Goal: Task Accomplishment & Management: Complete application form

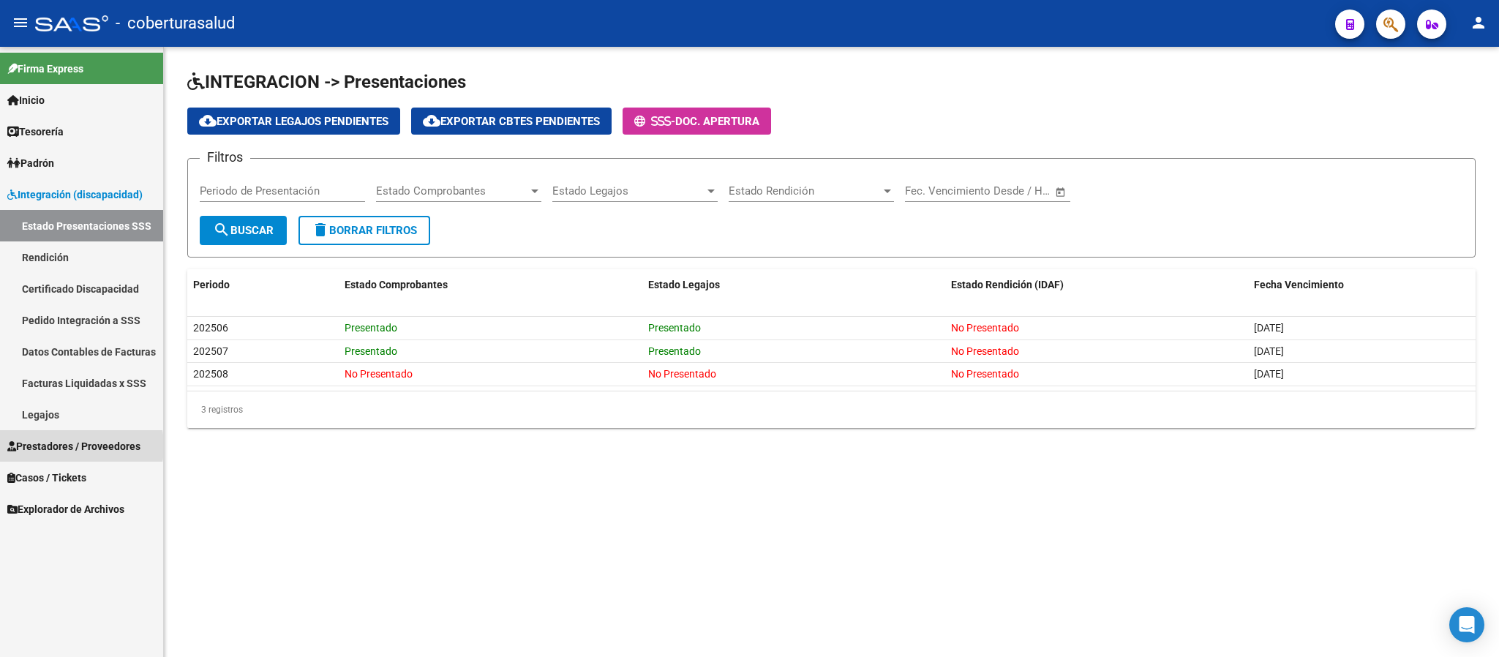
click at [61, 446] on span "Prestadores / Proveedores" at bounding box center [73, 446] width 133 height 16
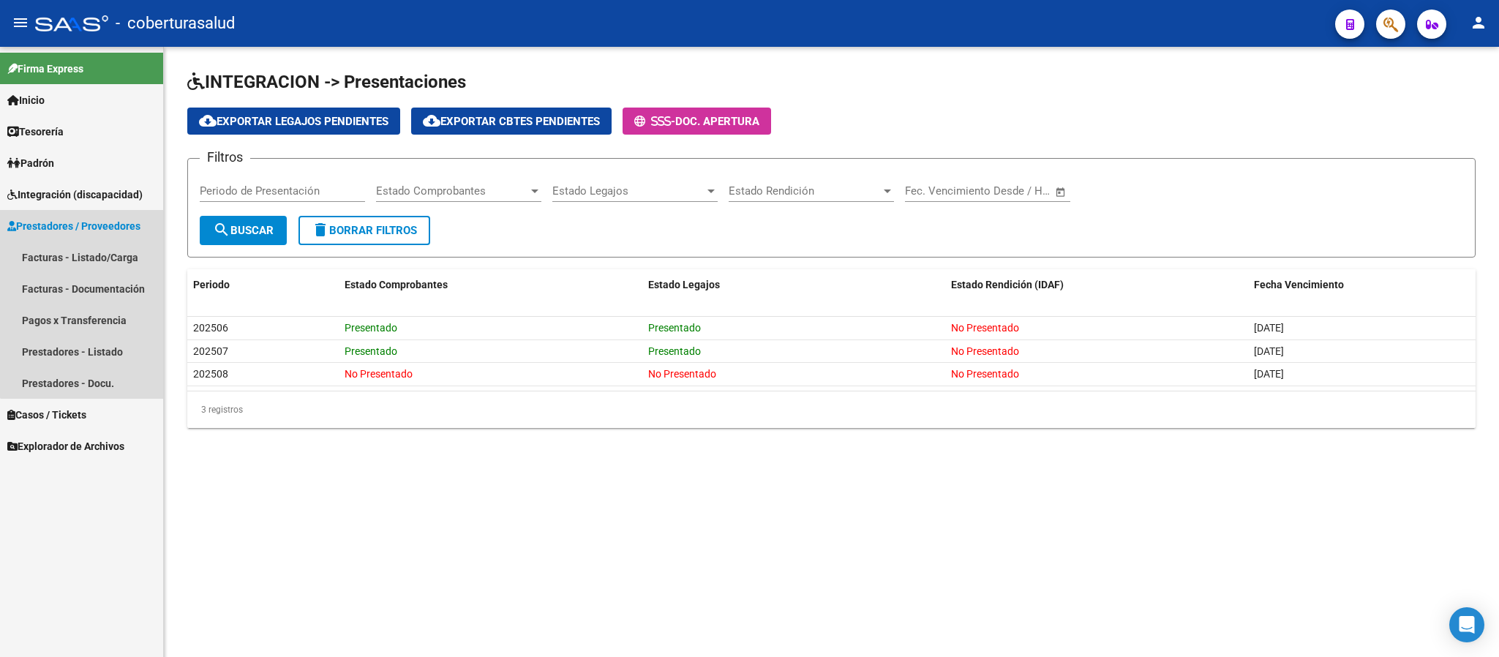
click at [83, 228] on span "Prestadores / Proveedores" at bounding box center [73, 226] width 133 height 16
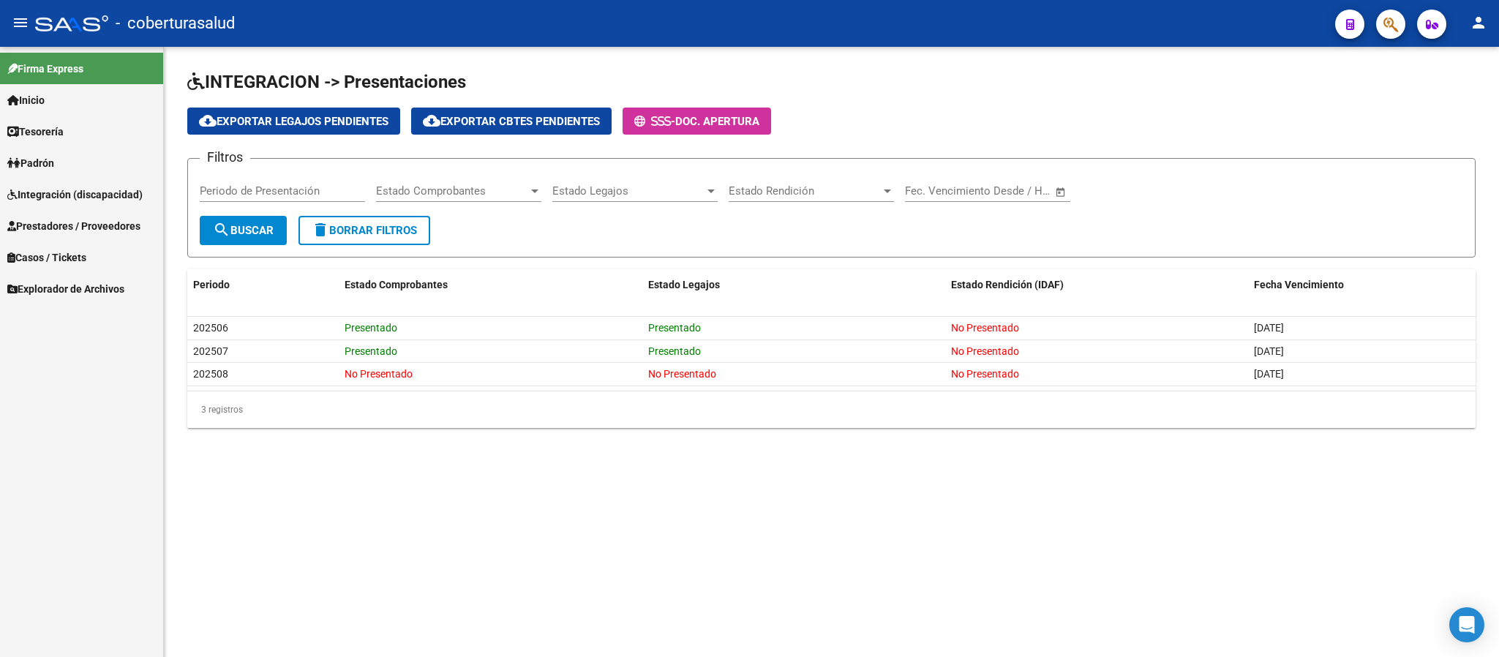
click at [89, 229] on span "Prestadores / Proveedores" at bounding box center [73, 226] width 133 height 16
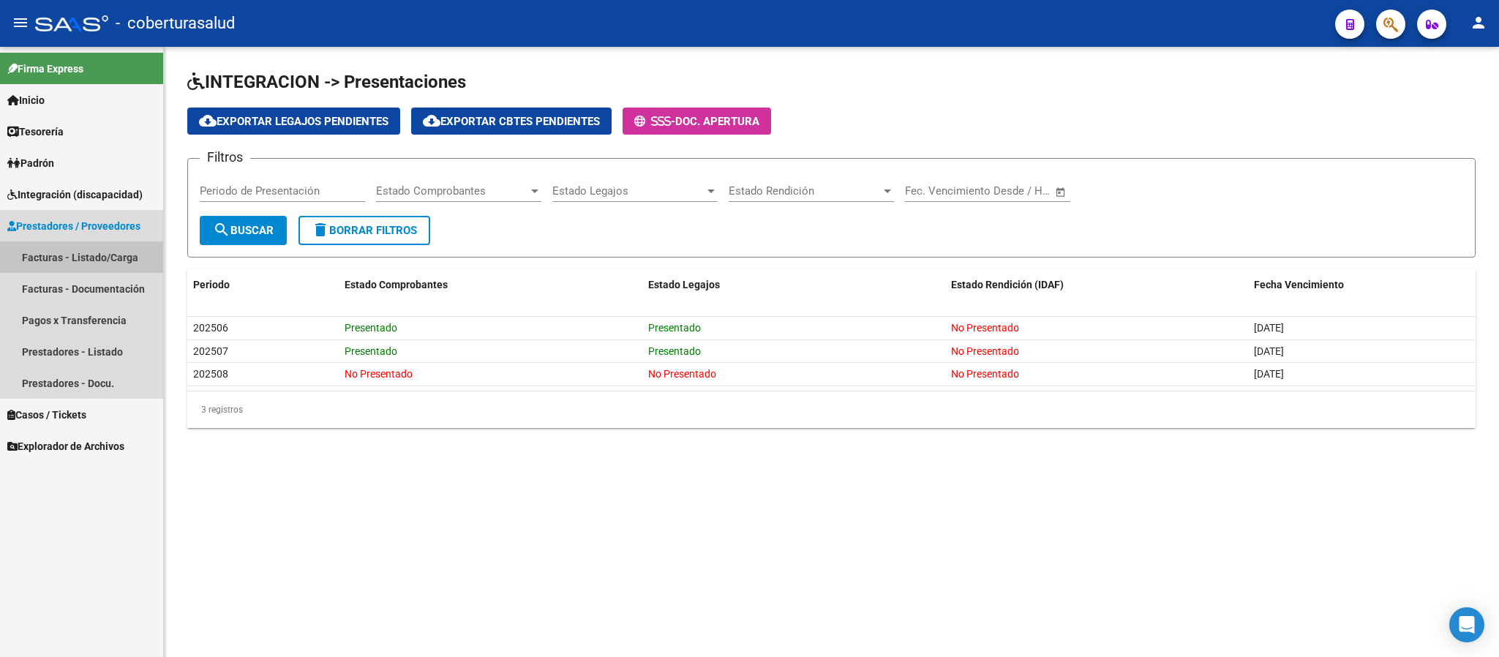
click at [88, 253] on link "Facturas - Listado/Carga" at bounding box center [81, 256] width 163 height 31
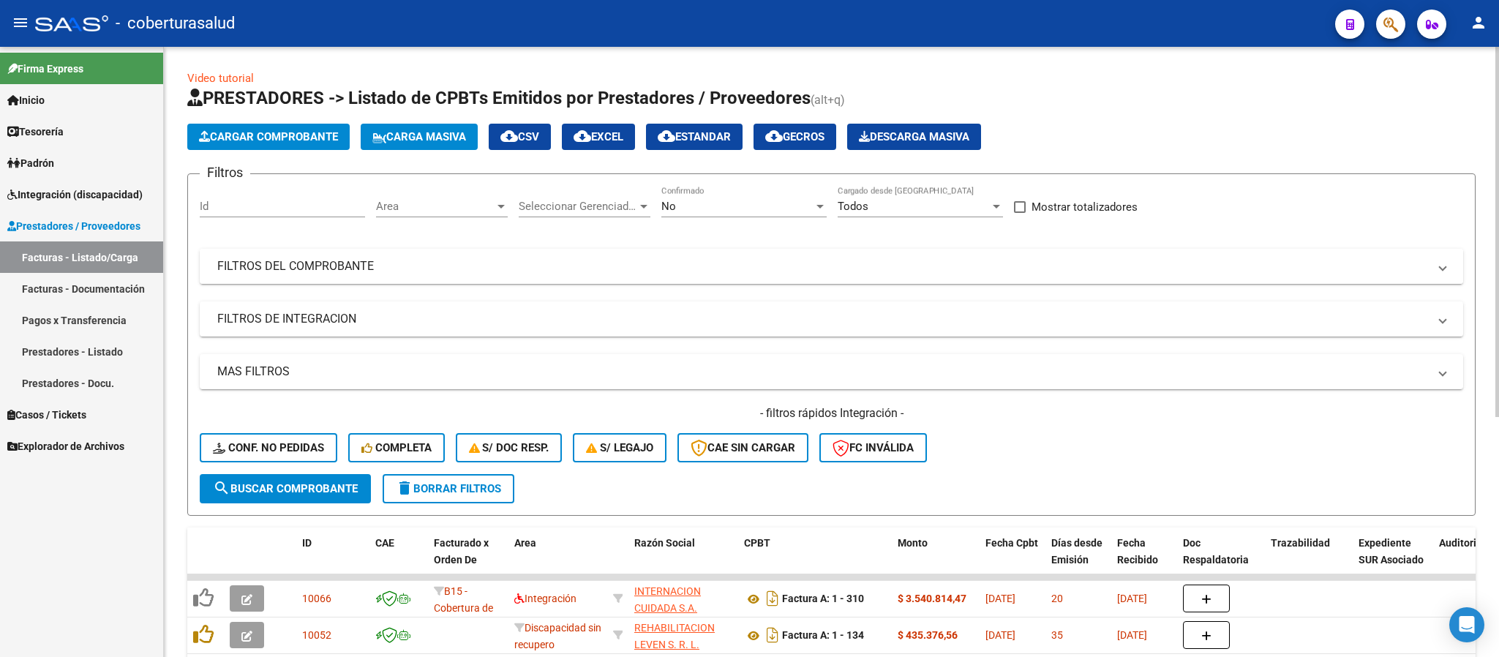
click at [857, 266] on mat-panel-title "FILTROS DEL COMPROBANTE" at bounding box center [822, 266] width 1211 height 16
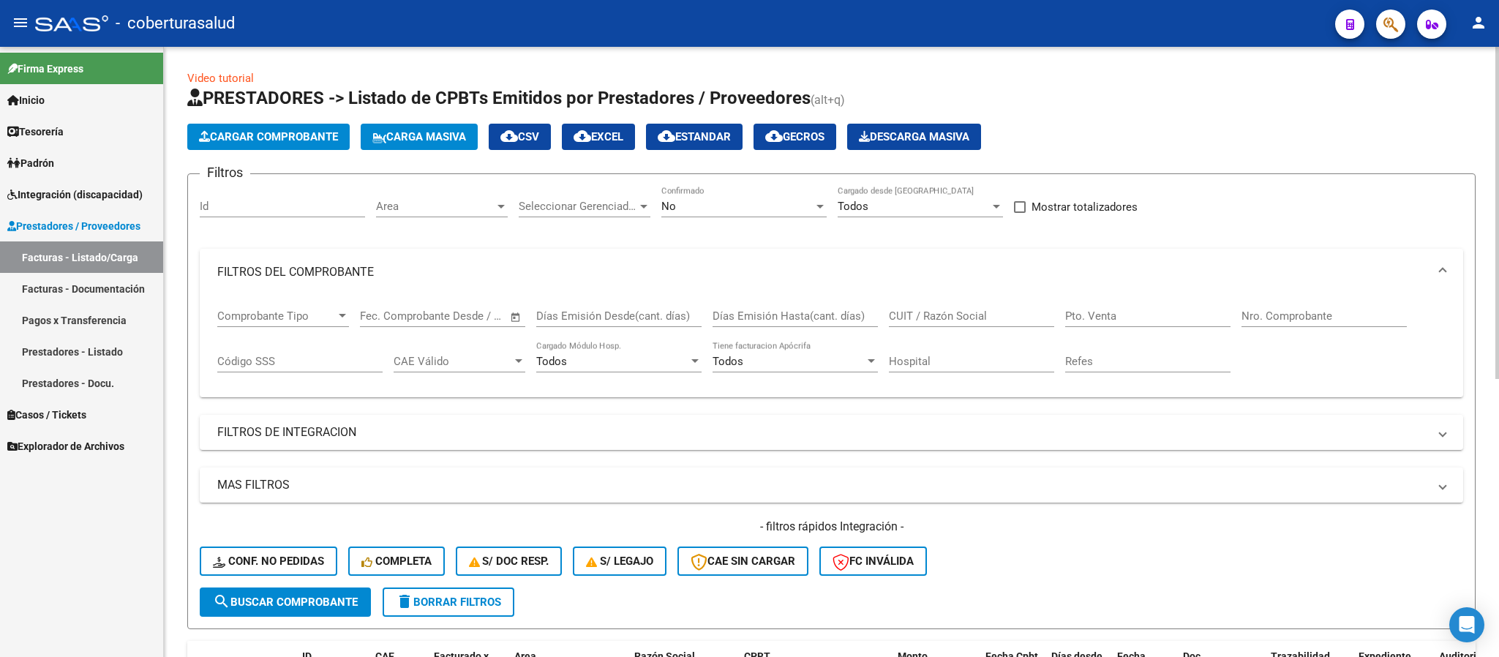
click at [920, 315] on input "CUIT / Razón Social" at bounding box center [971, 315] width 165 height 13
paste input "30714900192"
type input "30714900192"
click at [779, 205] on div "No" at bounding box center [737, 206] width 152 height 13
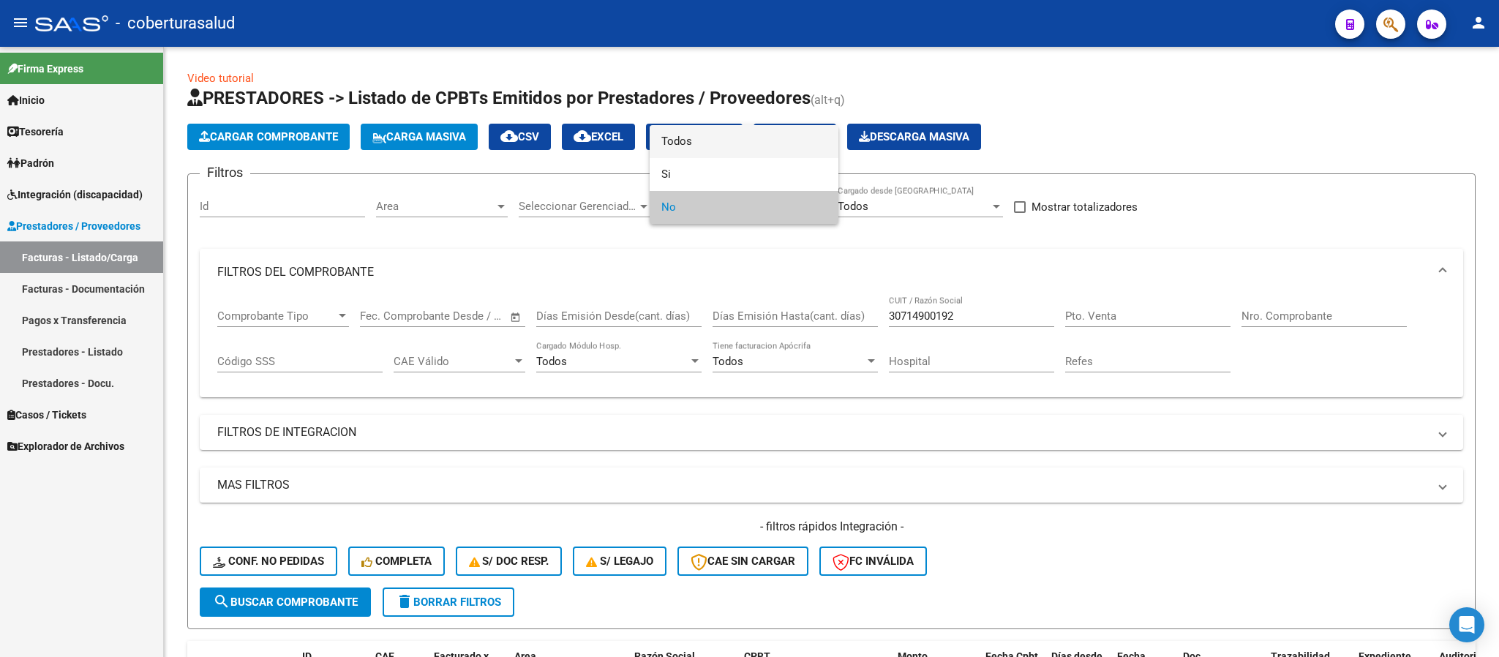
click at [727, 139] on span "Todos" at bounding box center [743, 141] width 165 height 33
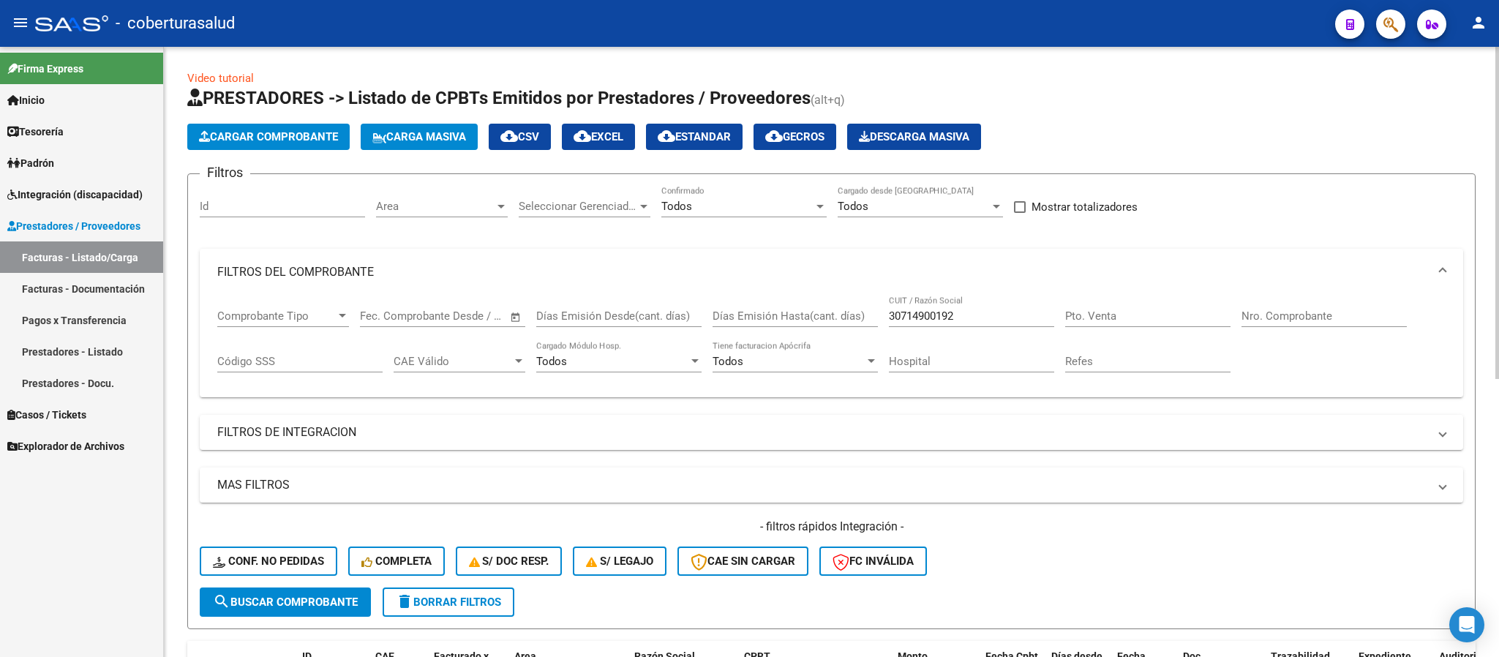
click at [977, 301] on div "30714900192 CUIT / Razón Social" at bounding box center [971, 311] width 165 height 31
click at [464, 319] on input "text" at bounding box center [467, 315] width 71 height 13
click at [1295, 304] on div "Nro. Comprobante" at bounding box center [1324, 311] width 165 height 31
type input "585"
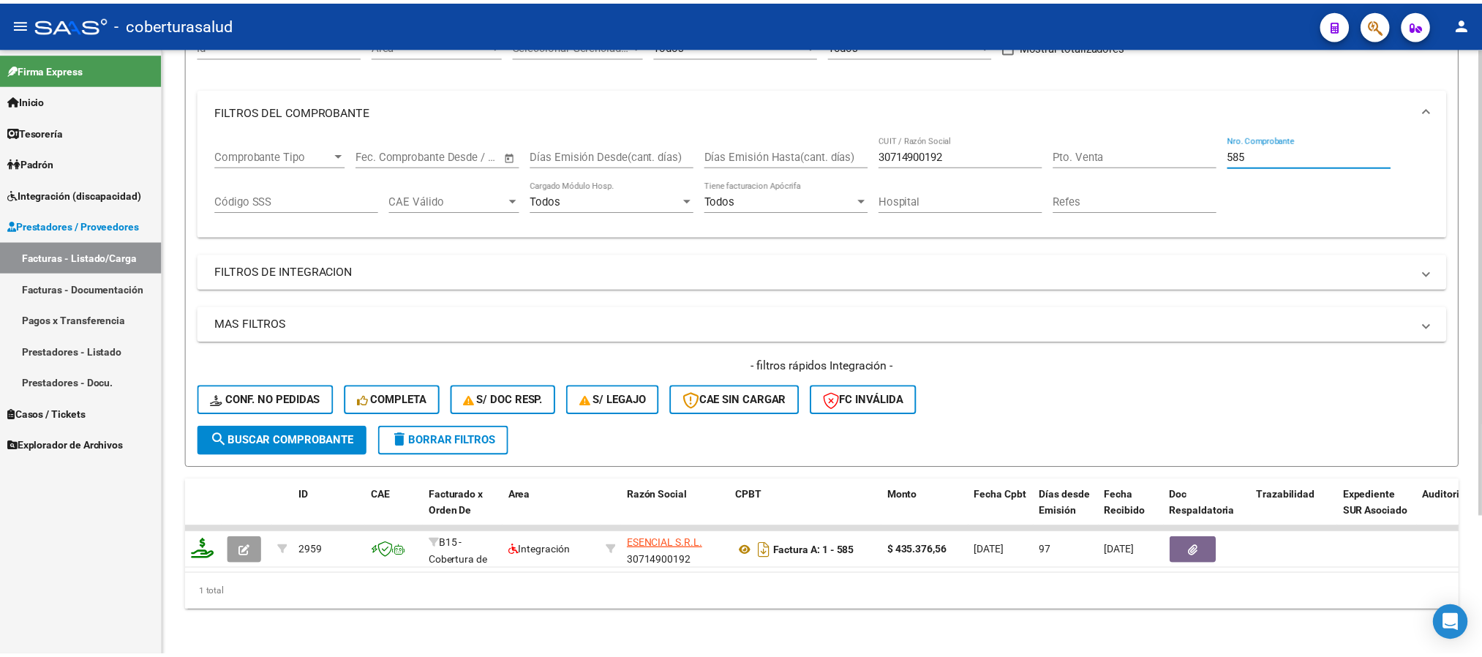
scroll to position [180, 0]
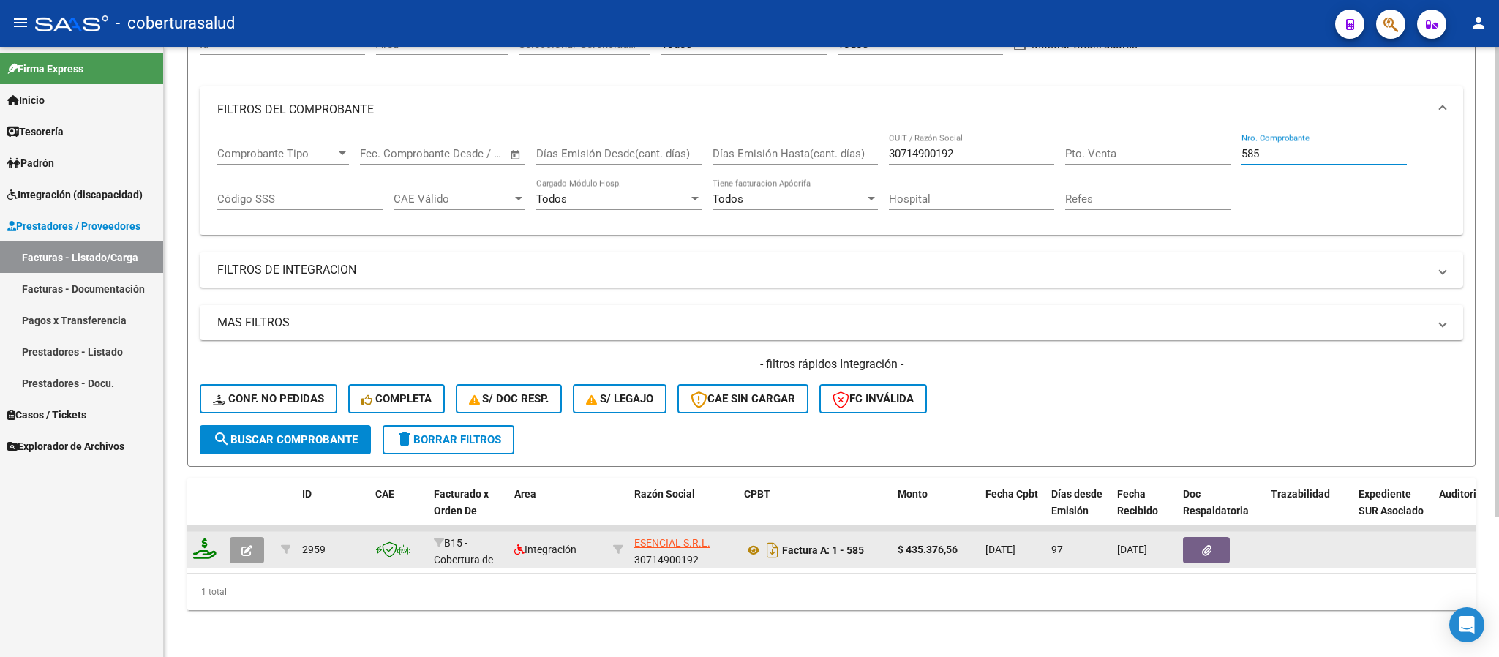
type input "585"
click at [251, 545] on icon "button" at bounding box center [246, 550] width 11 height 11
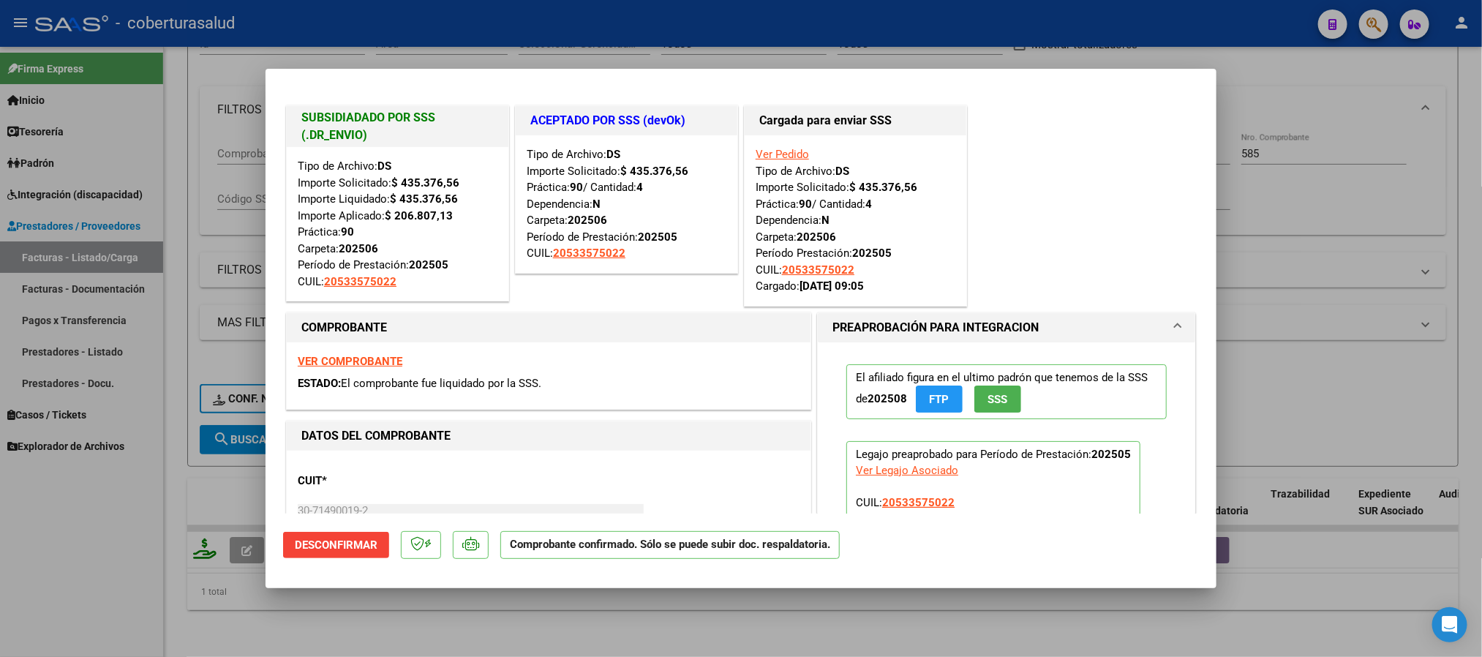
type input "$ 0,00"
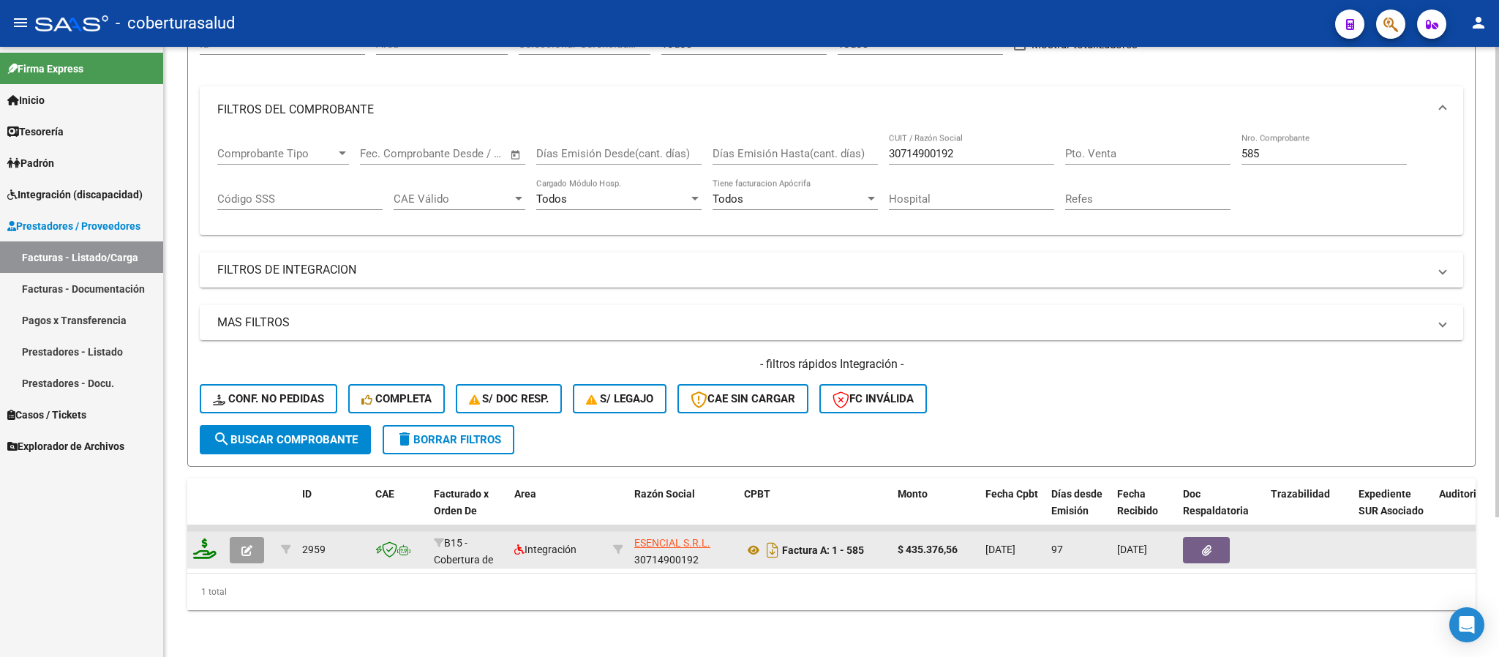
click at [255, 540] on button "button" at bounding box center [247, 550] width 34 height 26
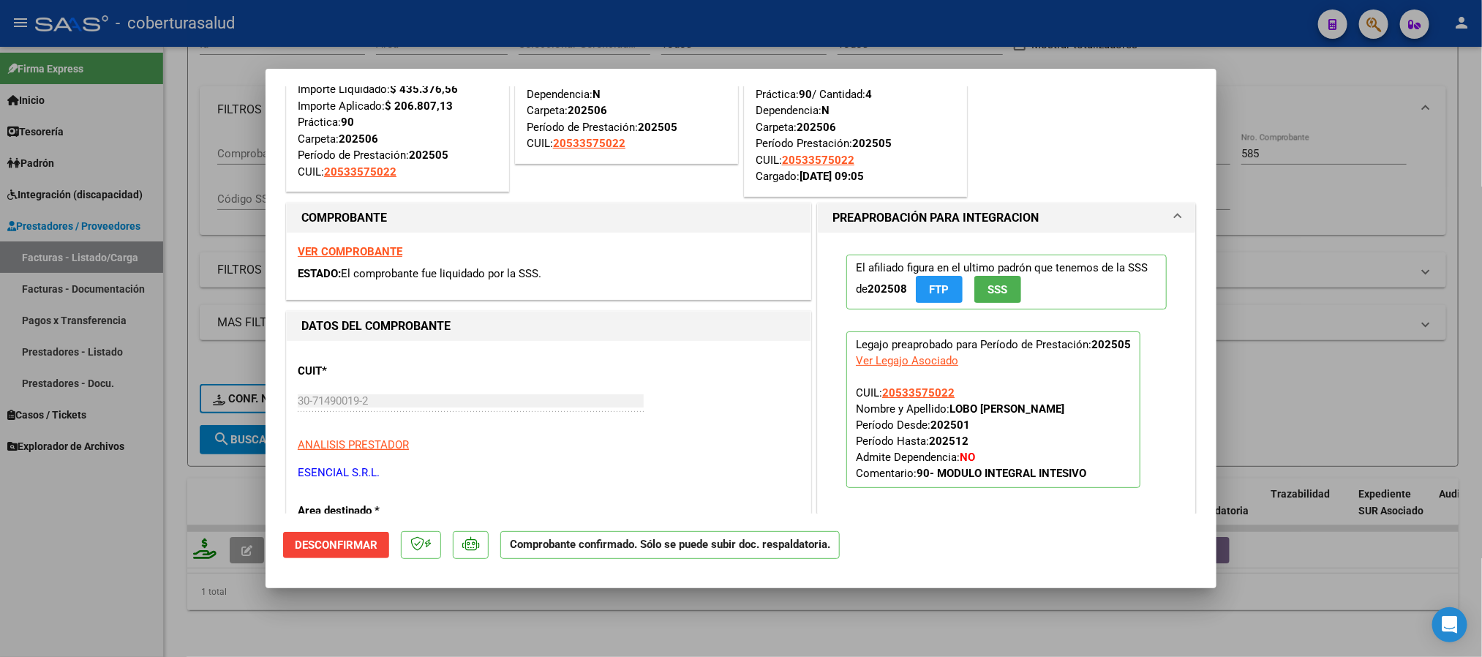
scroll to position [0, 0]
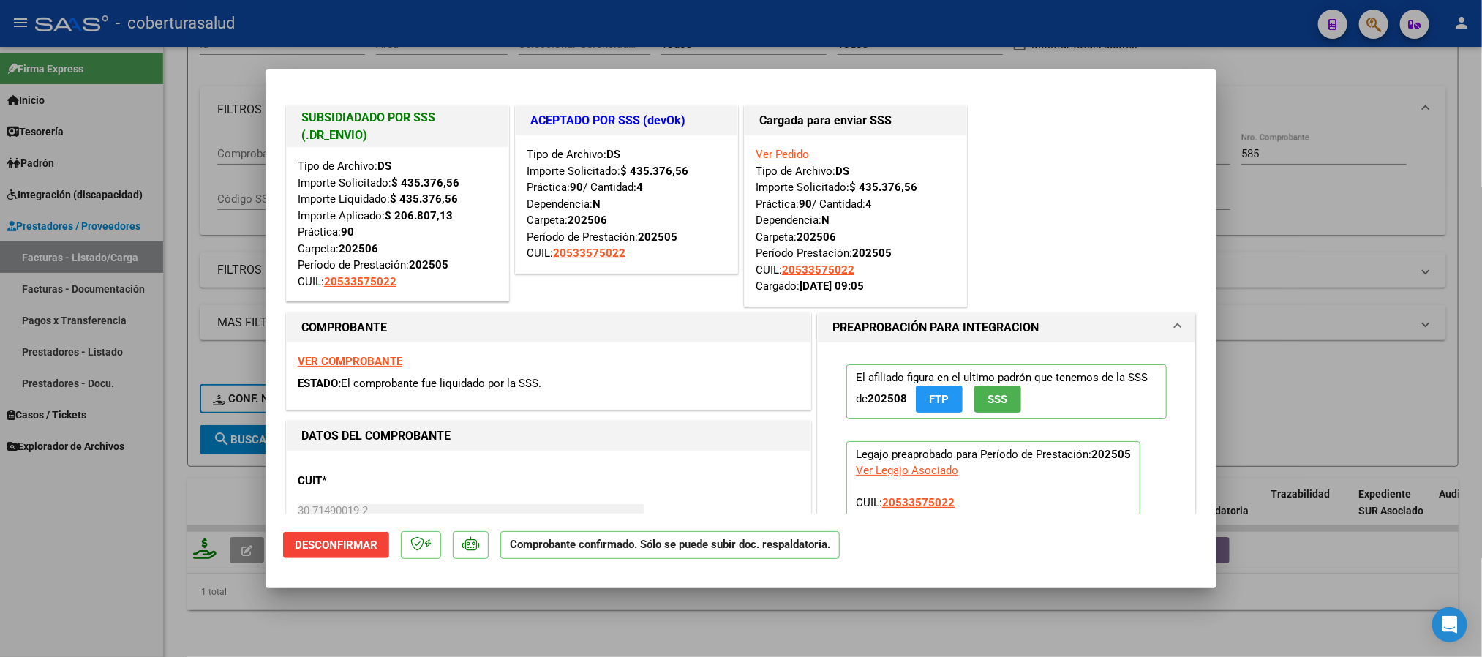
type input "$ 0,00"
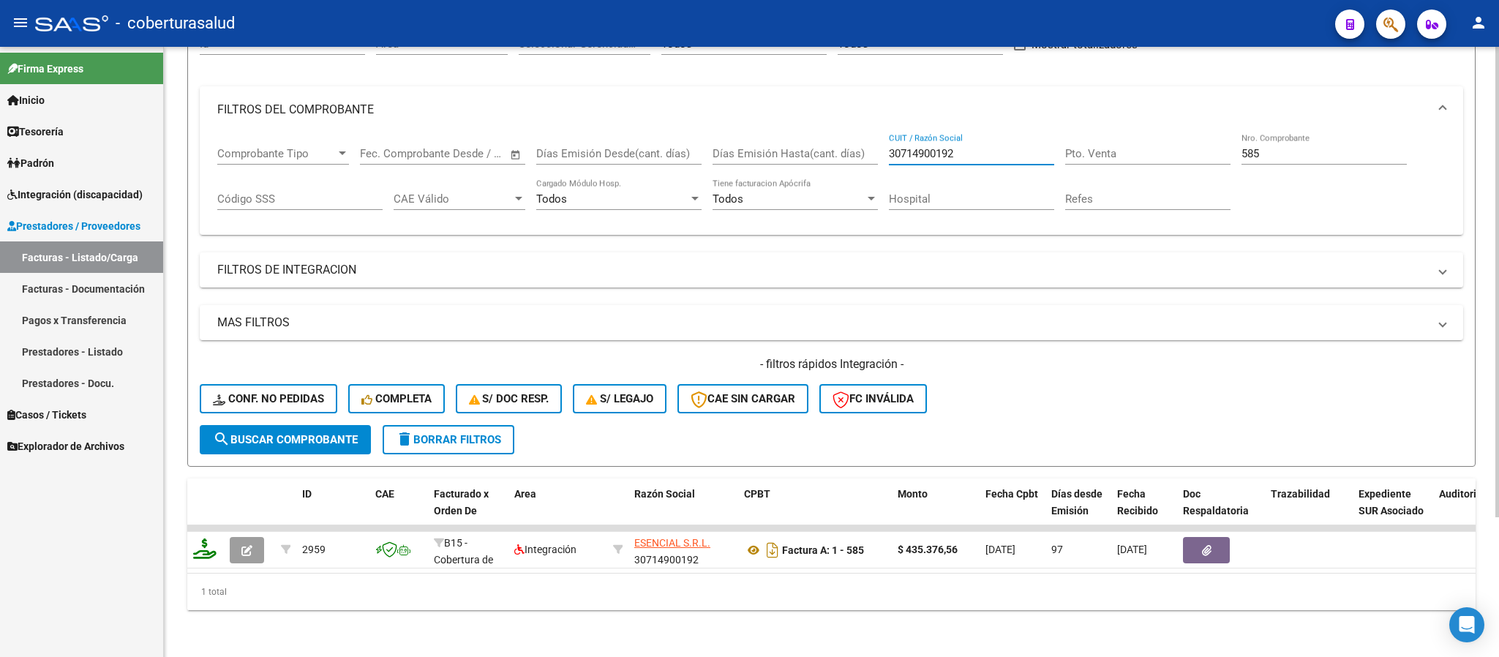
click at [1002, 147] on input "30714900192" at bounding box center [971, 153] width 165 height 13
paste input "27286335484"
type input "27286335484"
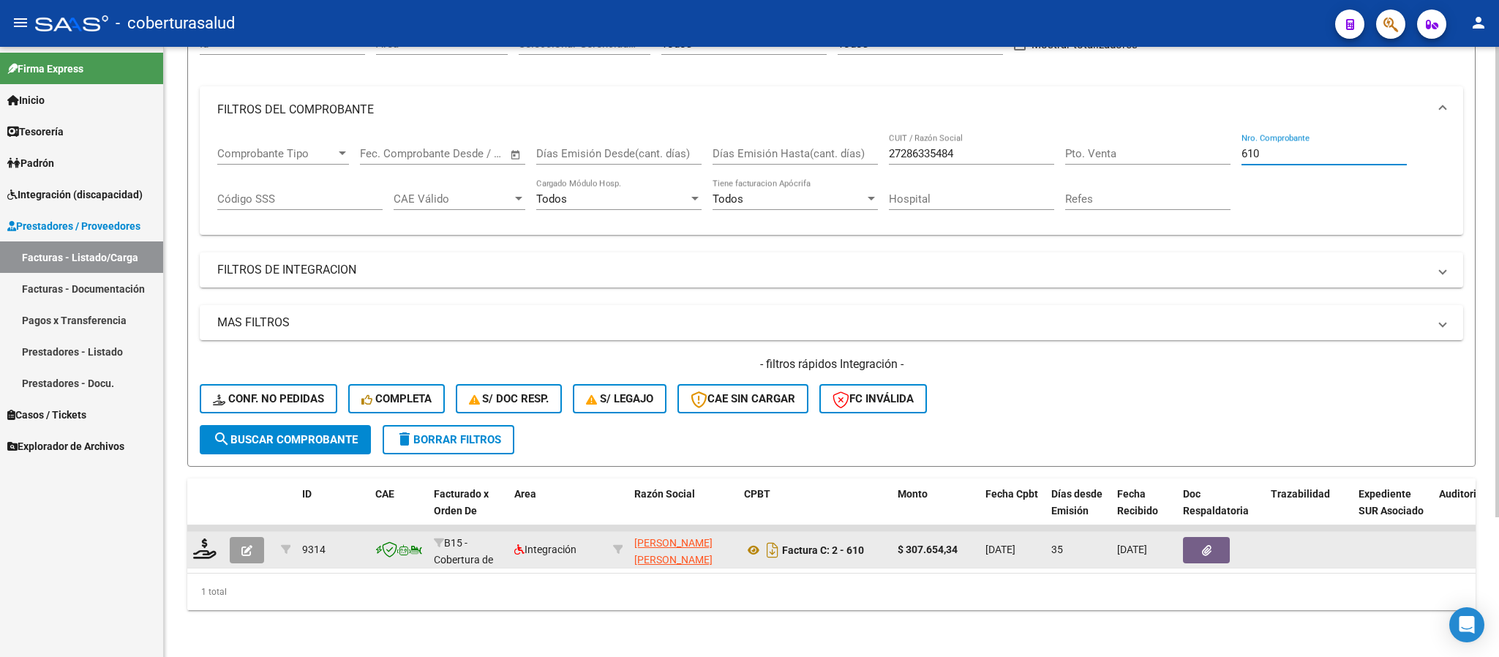
type input "610"
click at [250, 545] on icon "button" at bounding box center [246, 550] width 11 height 11
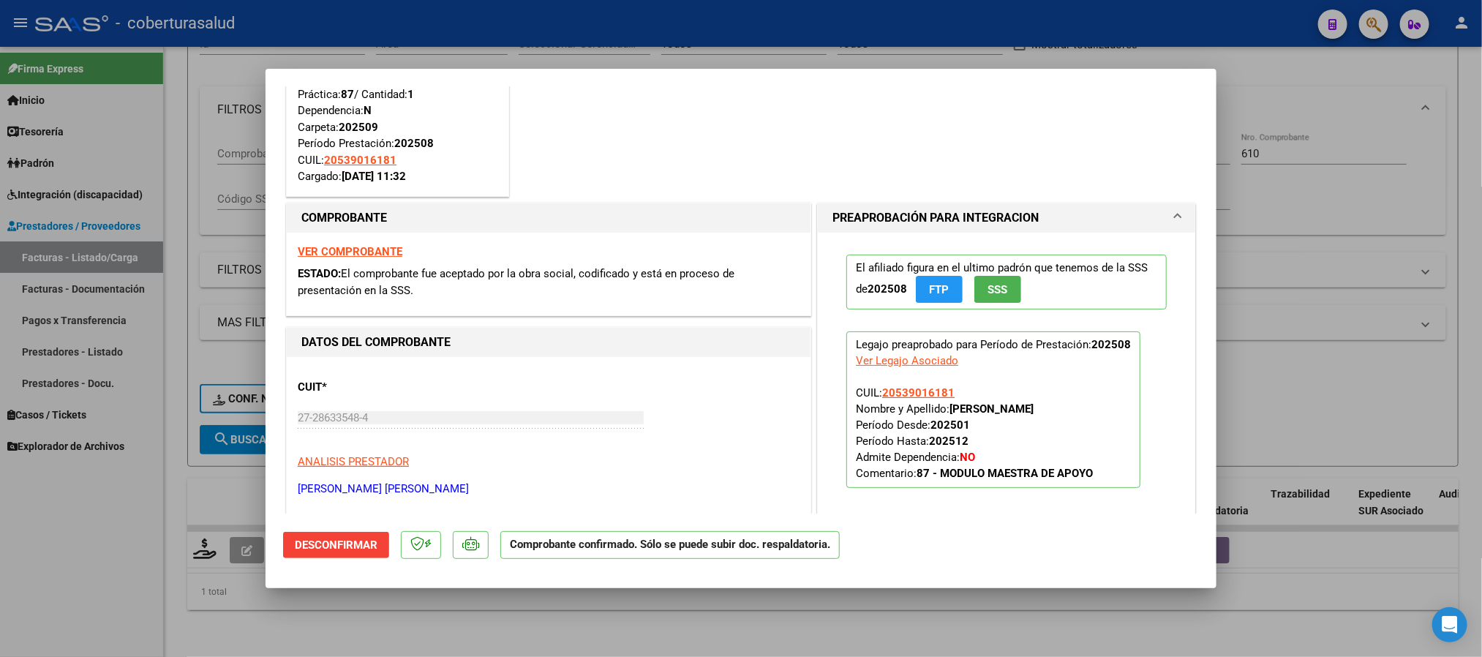
scroll to position [219, 0]
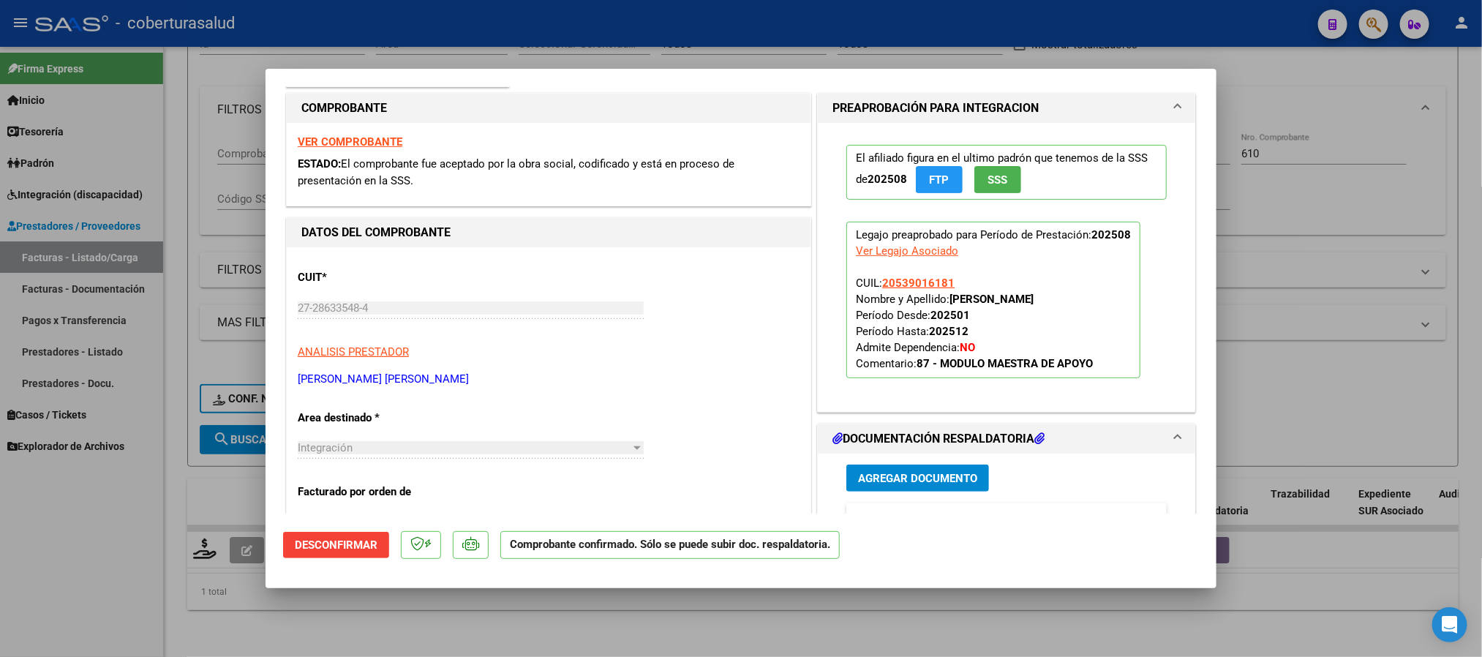
type input "$ 0,00"
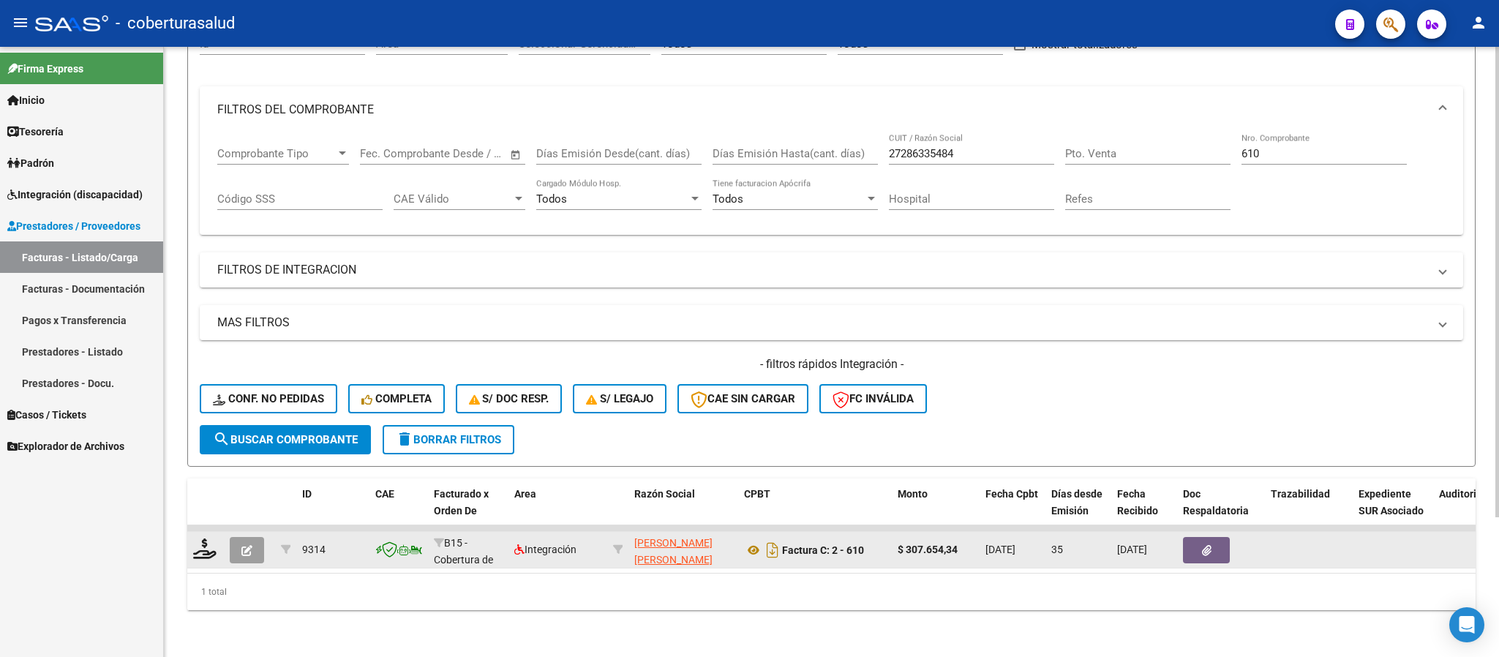
click at [241, 545] on icon "button" at bounding box center [246, 550] width 11 height 11
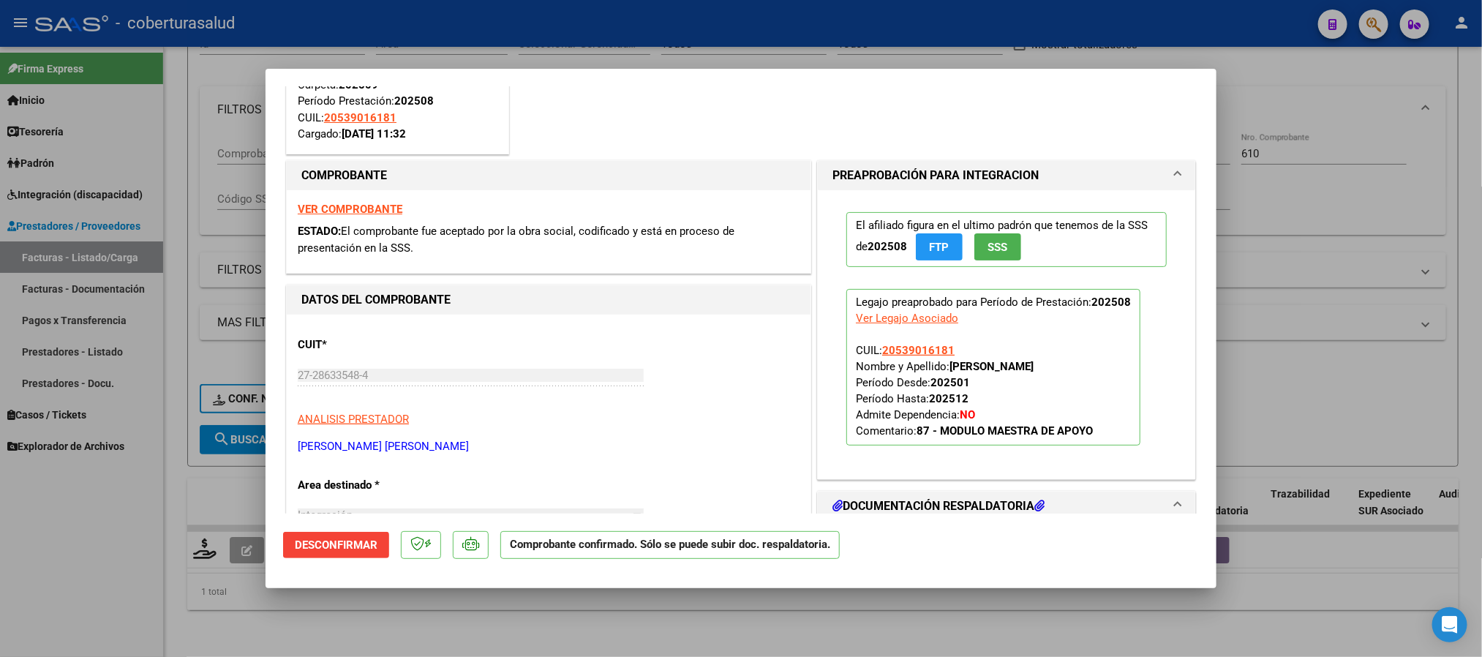
type input "$ 0,00"
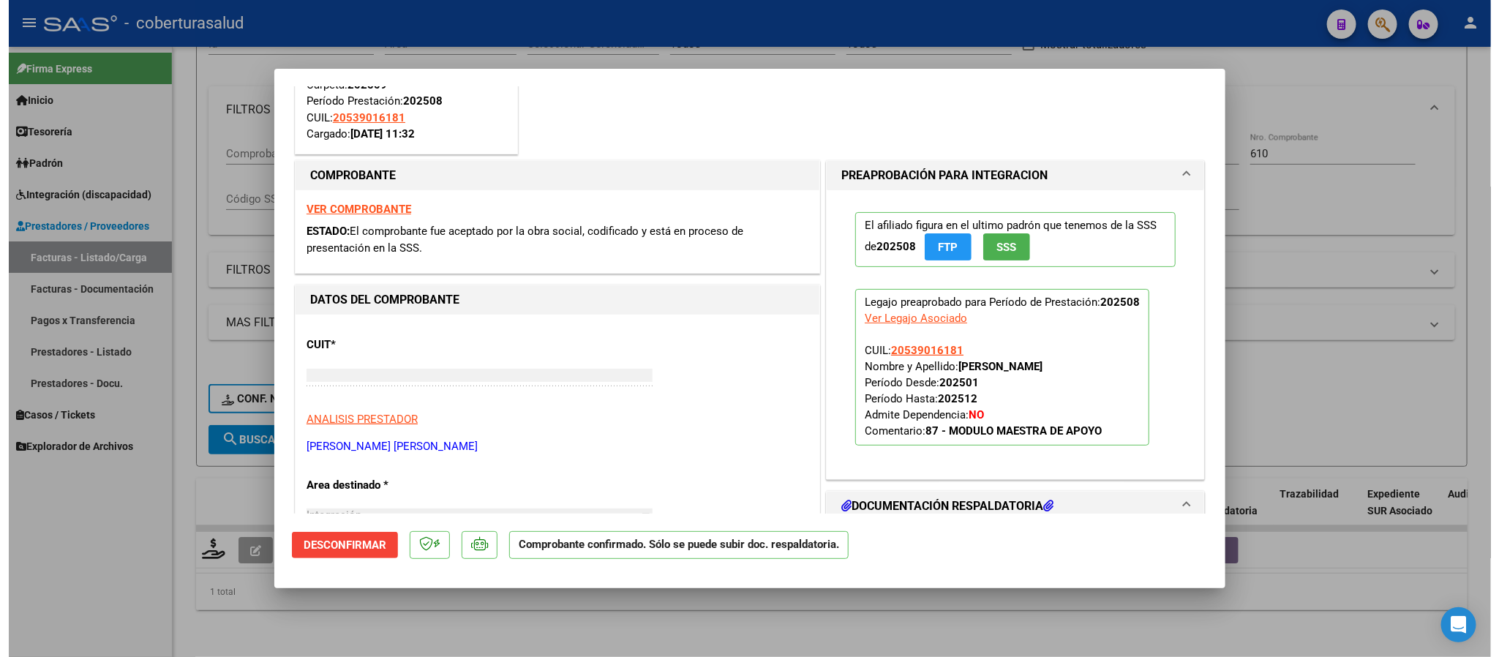
scroll to position [2, 0]
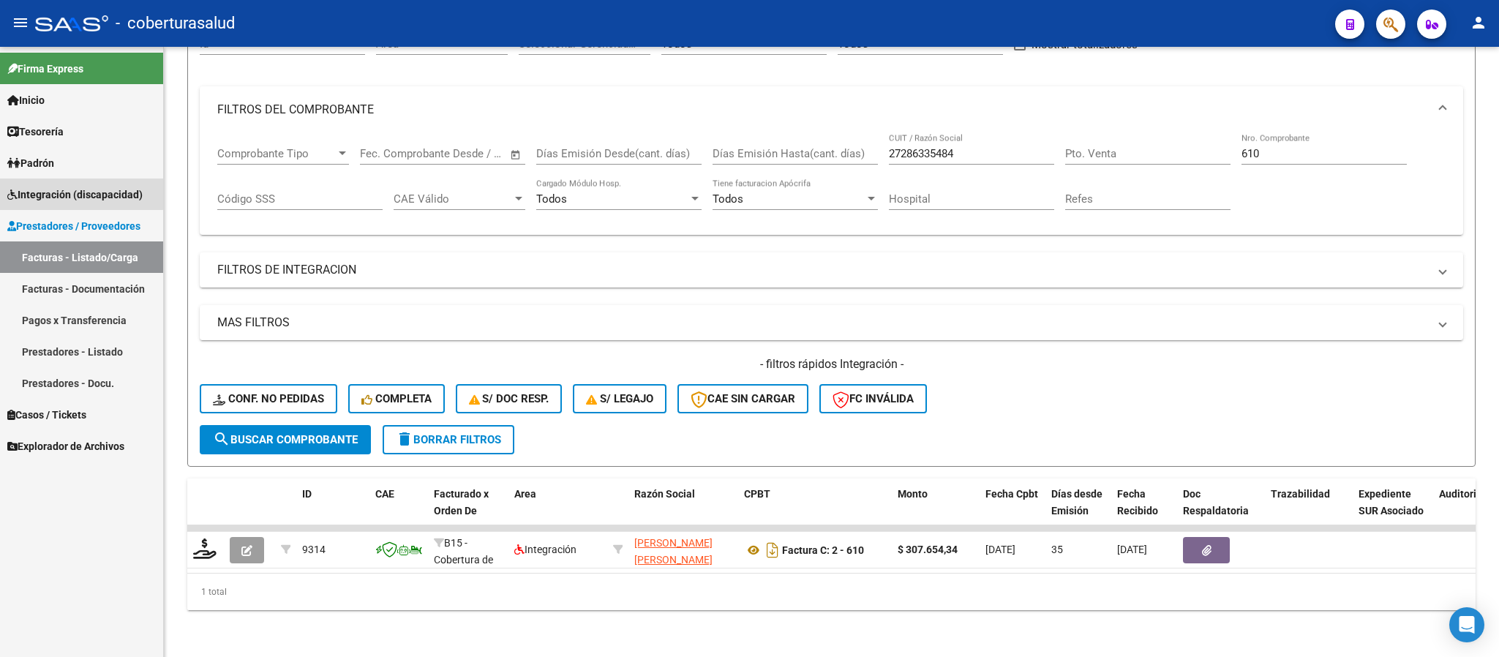
click at [80, 194] on span "Integración (discapacidad)" at bounding box center [74, 195] width 135 height 16
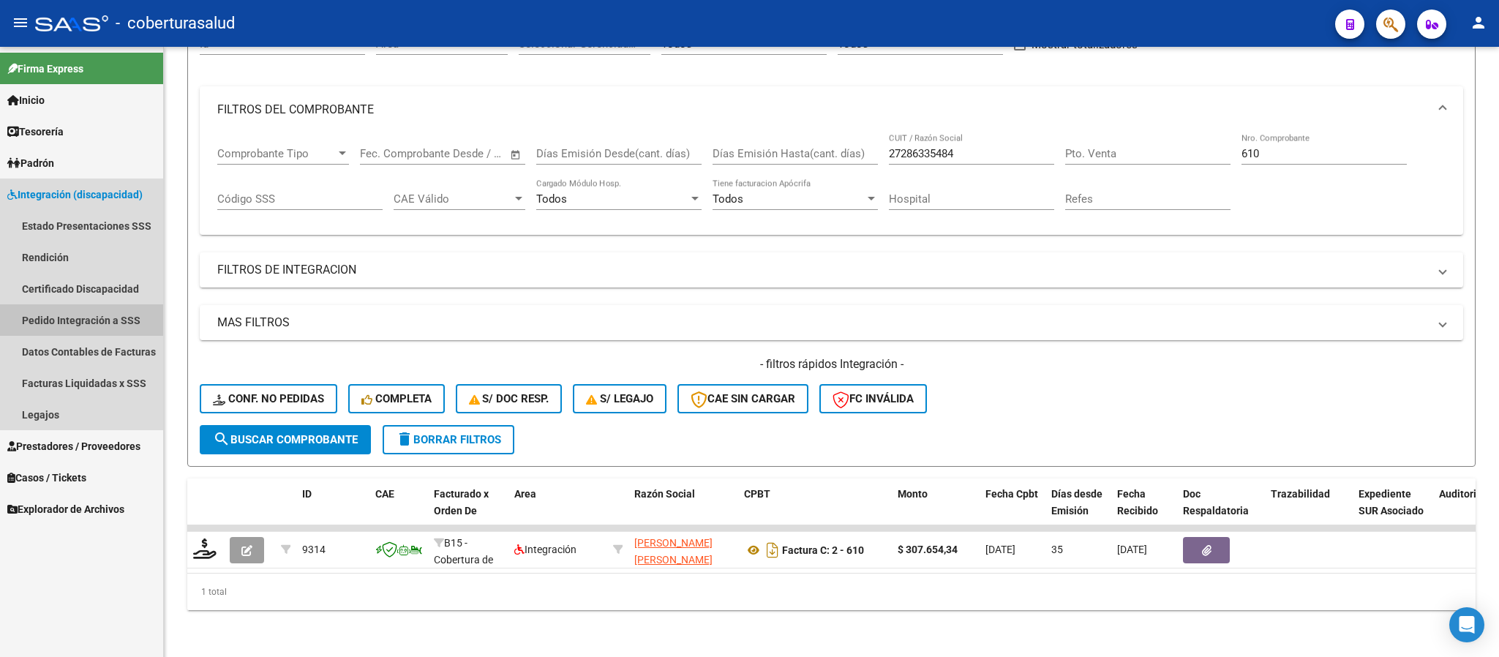
click at [93, 317] on link "Pedido Integración a SSS" at bounding box center [81, 319] width 163 height 31
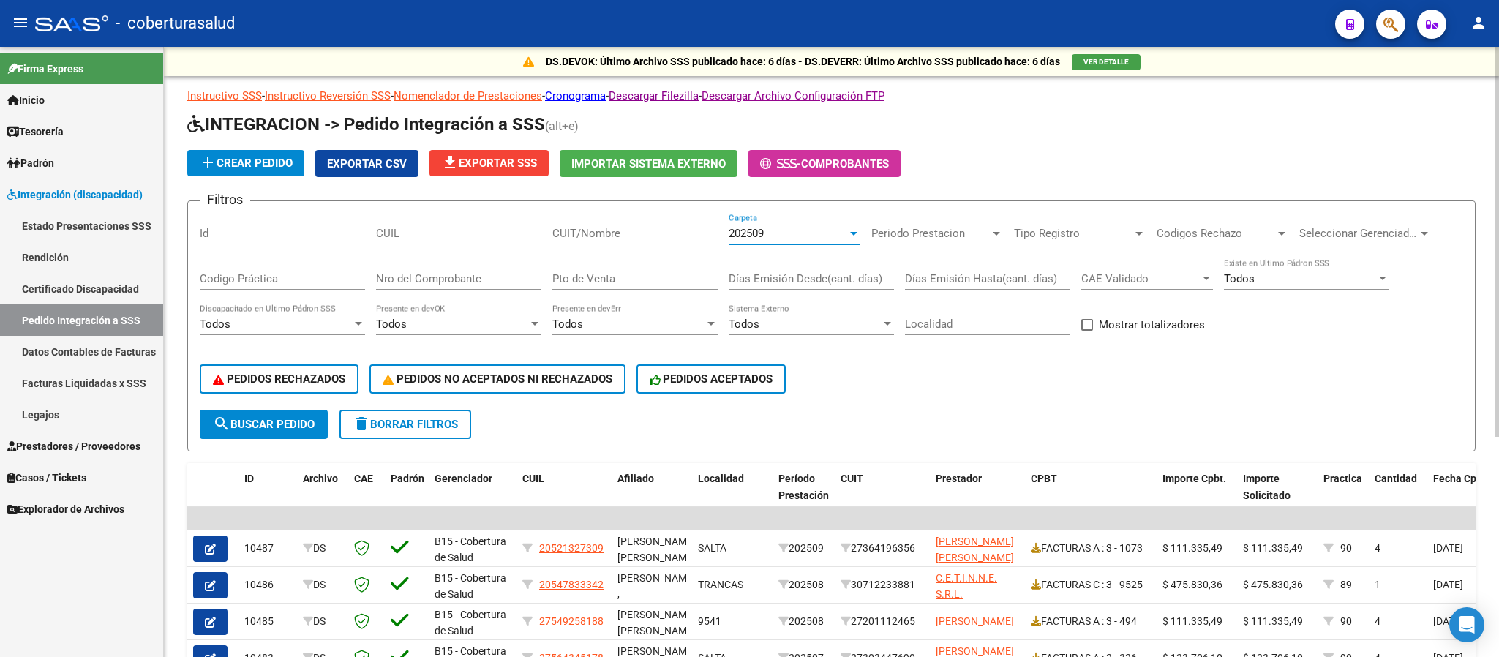
click at [762, 231] on span "202509" at bounding box center [746, 233] width 35 height 13
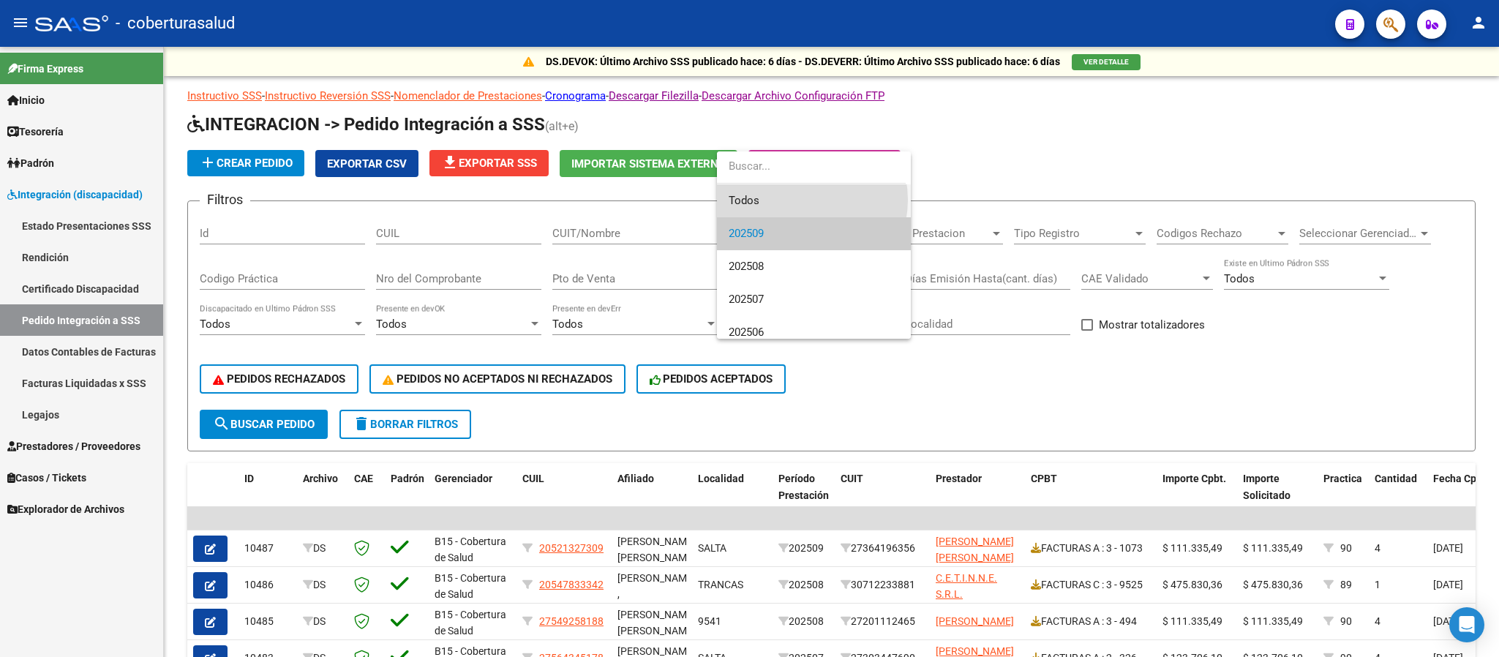
click at [800, 200] on span "Todos" at bounding box center [814, 200] width 170 height 33
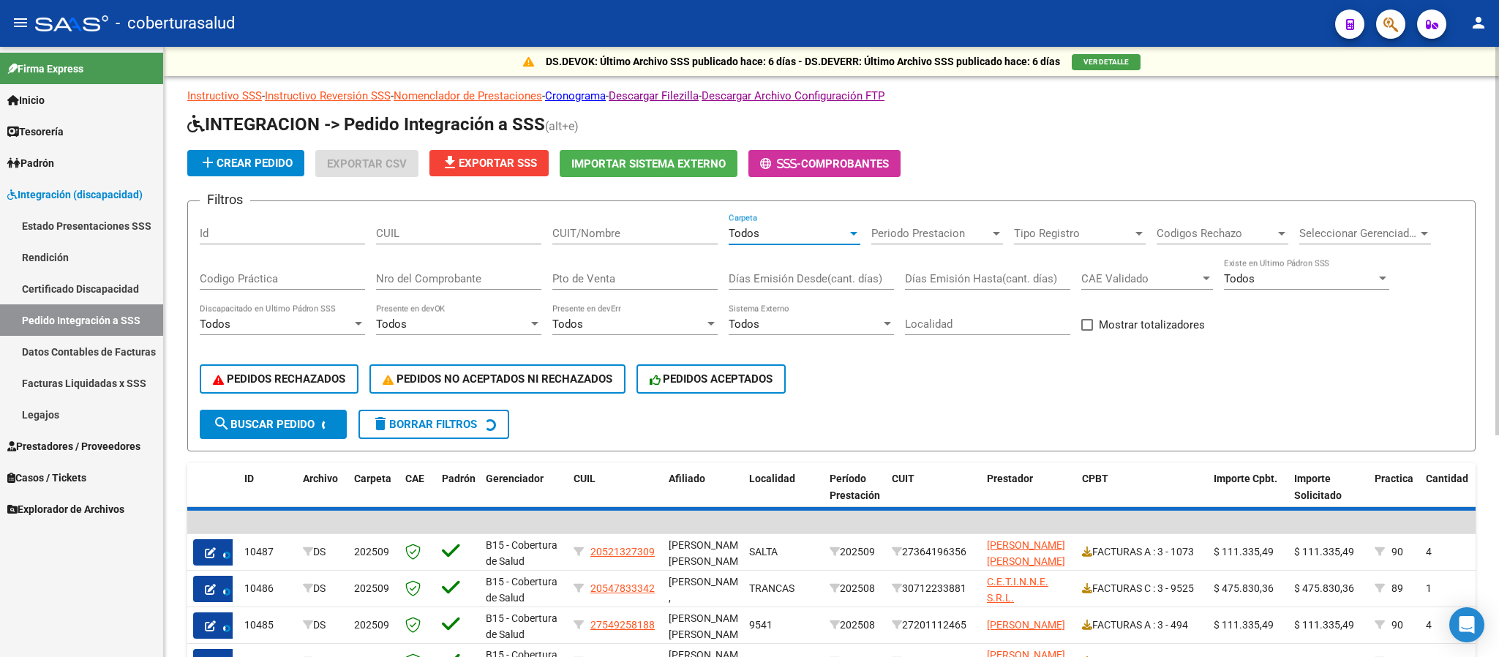
click at [611, 227] on input "CUIT/Nombre" at bounding box center [634, 233] width 165 height 13
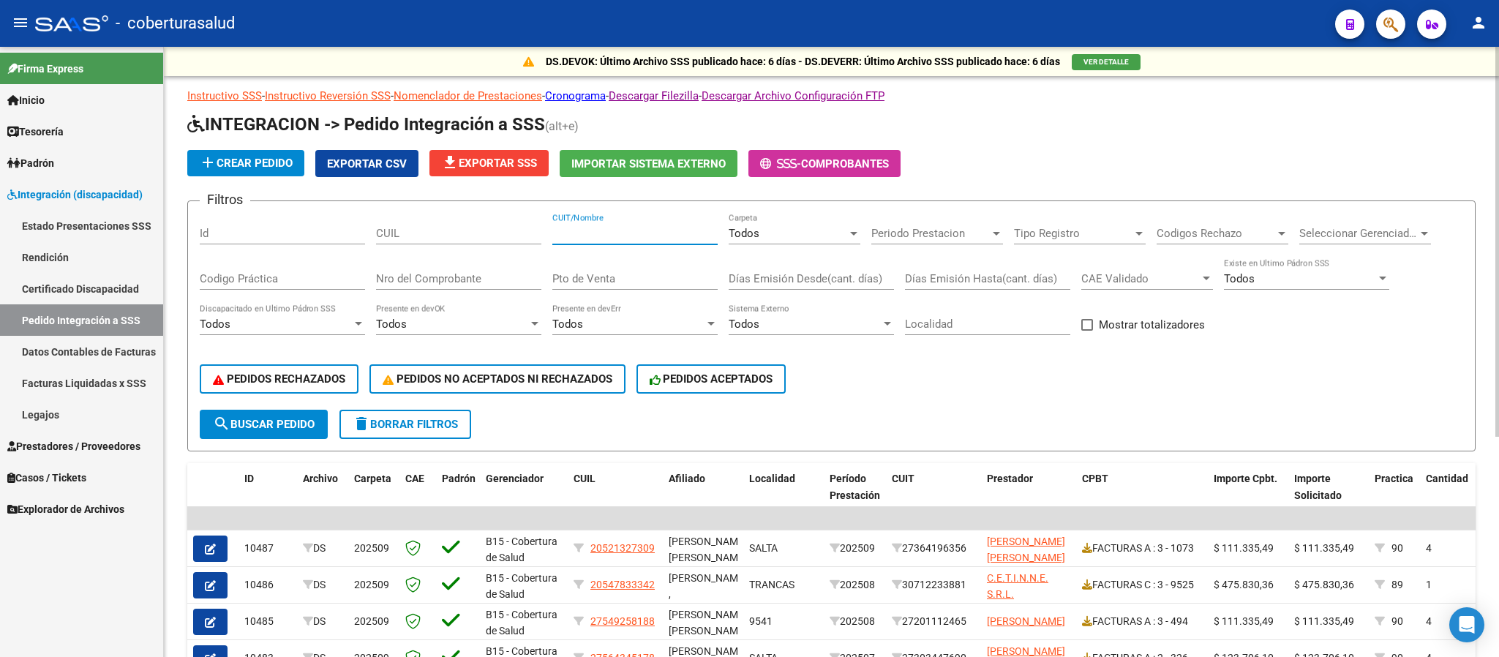
paste input "27286335484"
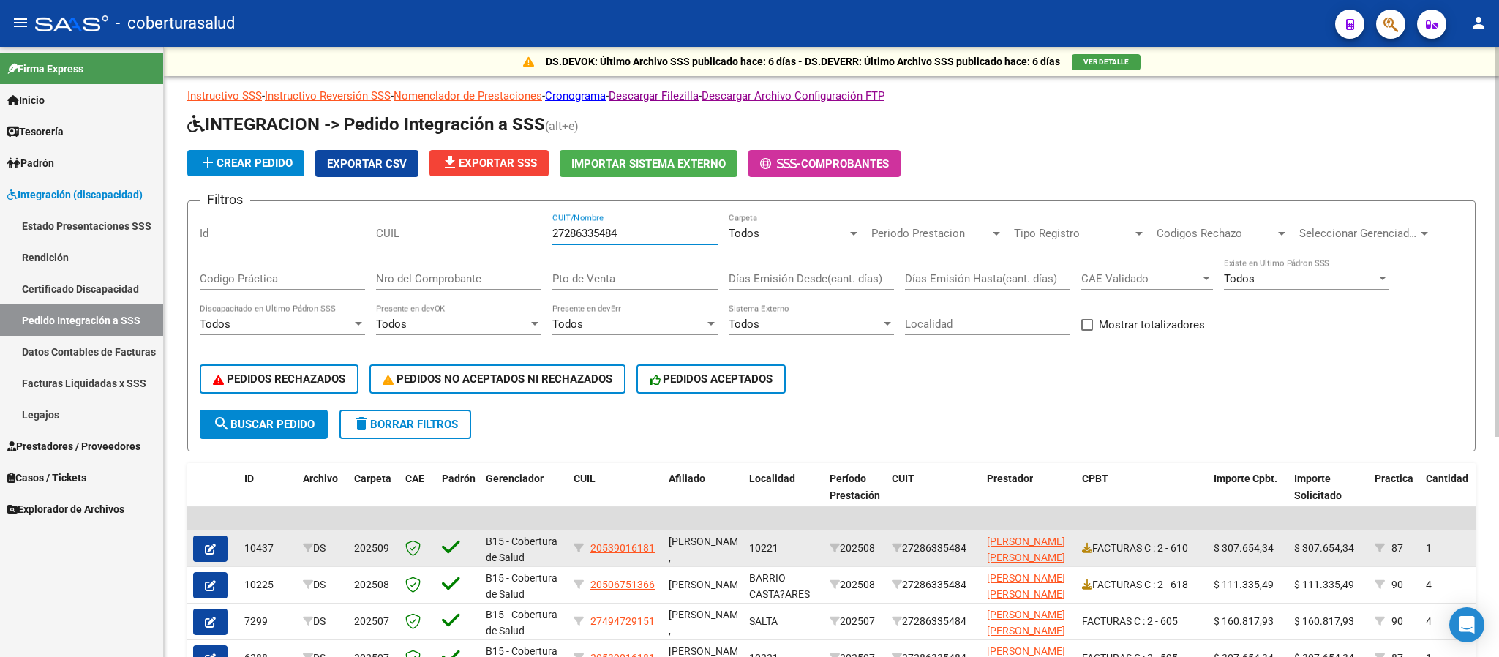
type input "27286335484"
click at [211, 549] on icon "button" at bounding box center [210, 549] width 11 height 11
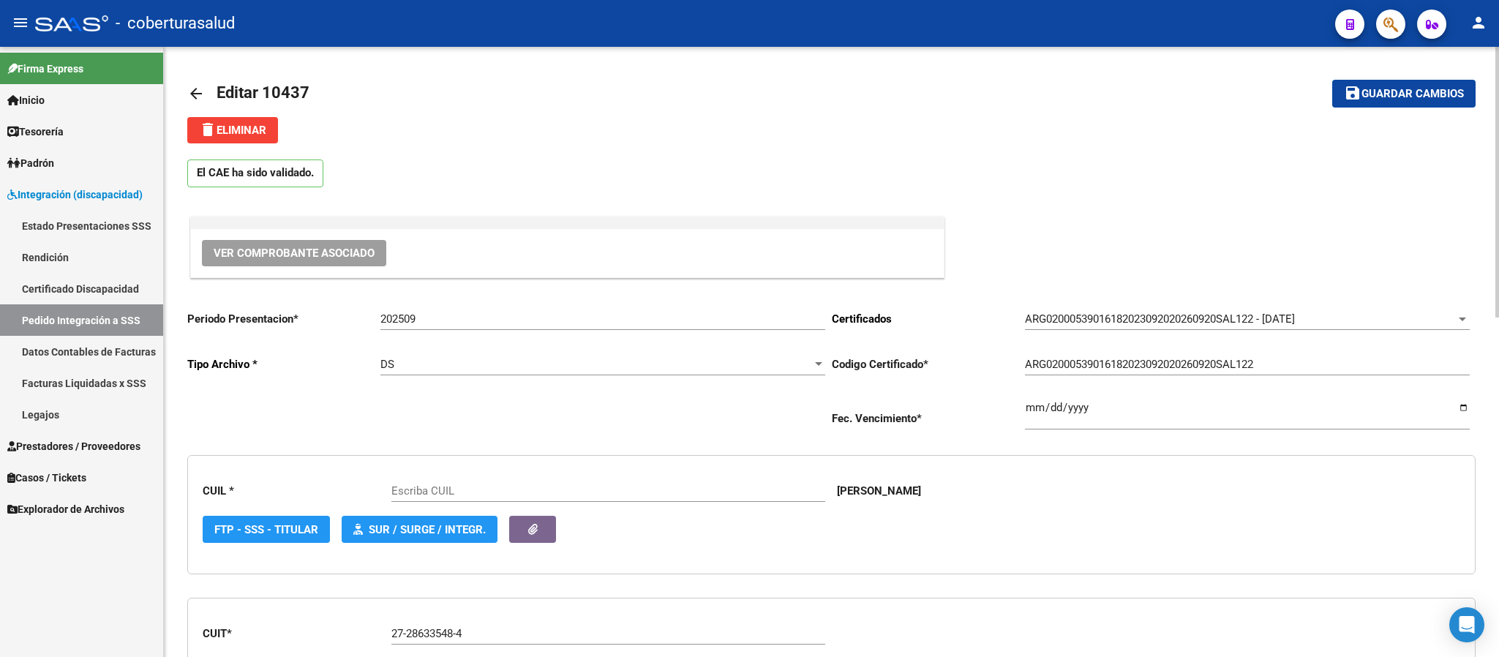
type input "20539016181"
click at [195, 101] on mat-icon "arrow_back" at bounding box center [196, 94] width 18 height 18
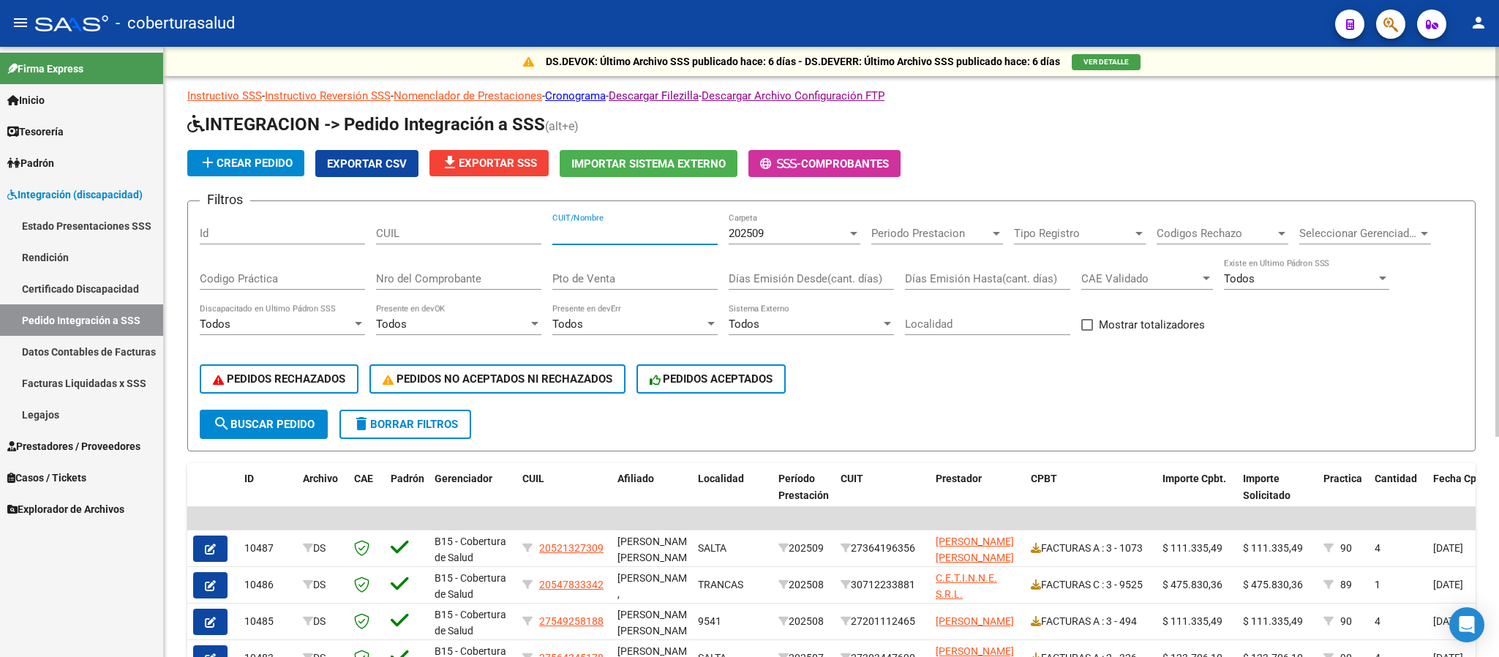
click at [593, 239] on input "CUIT/Nombre" at bounding box center [634, 233] width 165 height 13
paste input "27286335484"
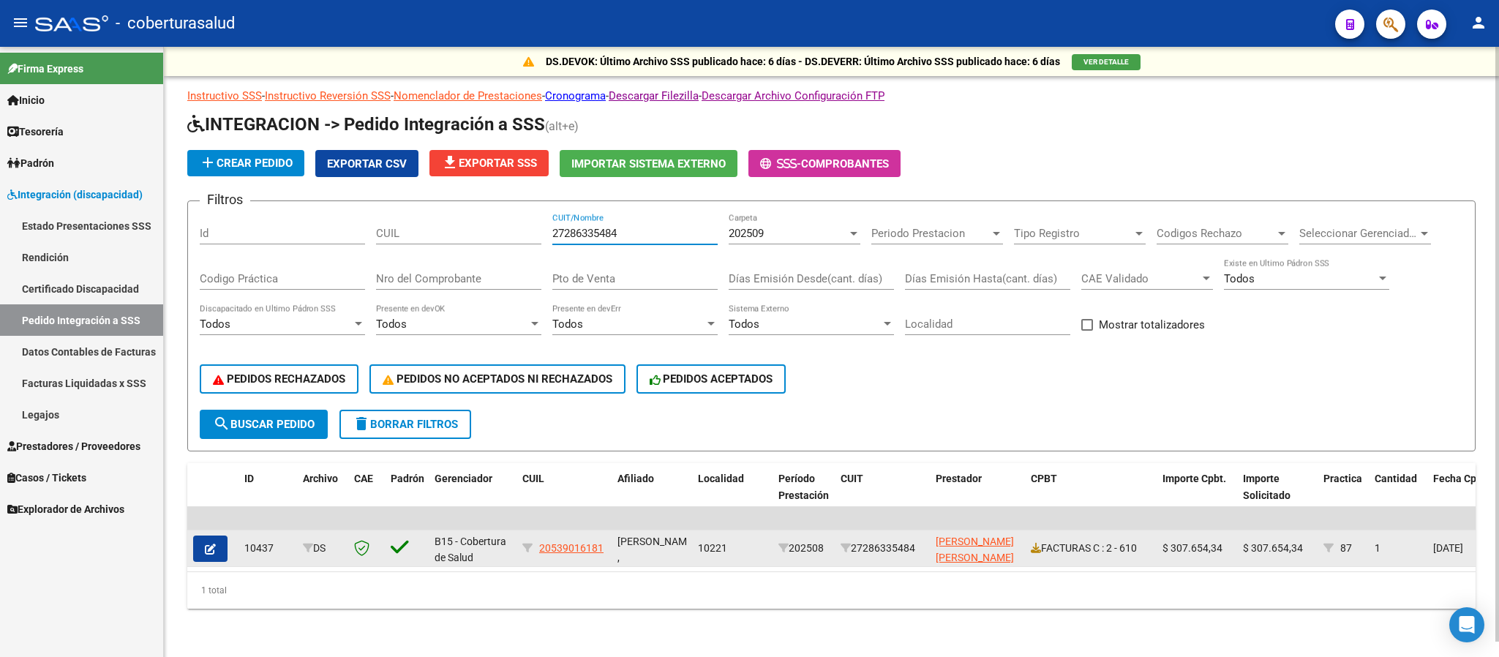
type input "27286335484"
click at [222, 549] on button "button" at bounding box center [210, 549] width 34 height 26
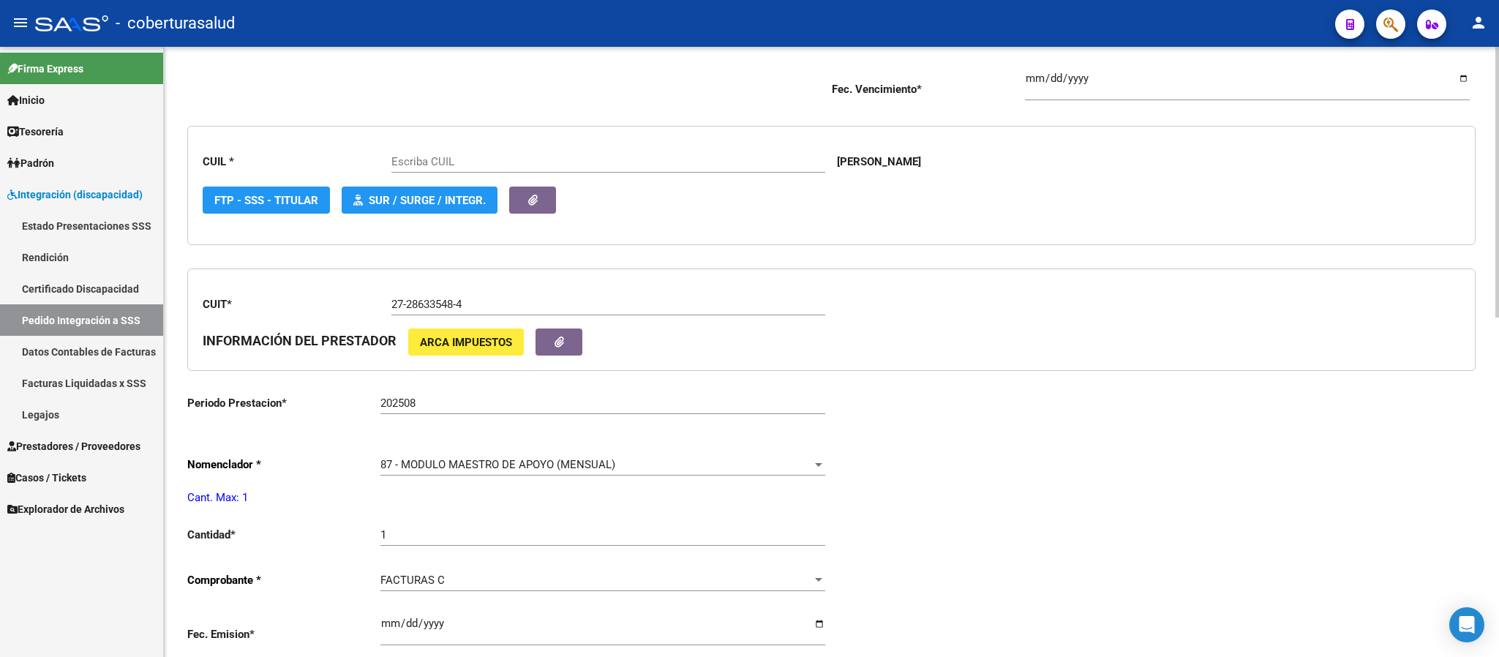
type input "20539016181"
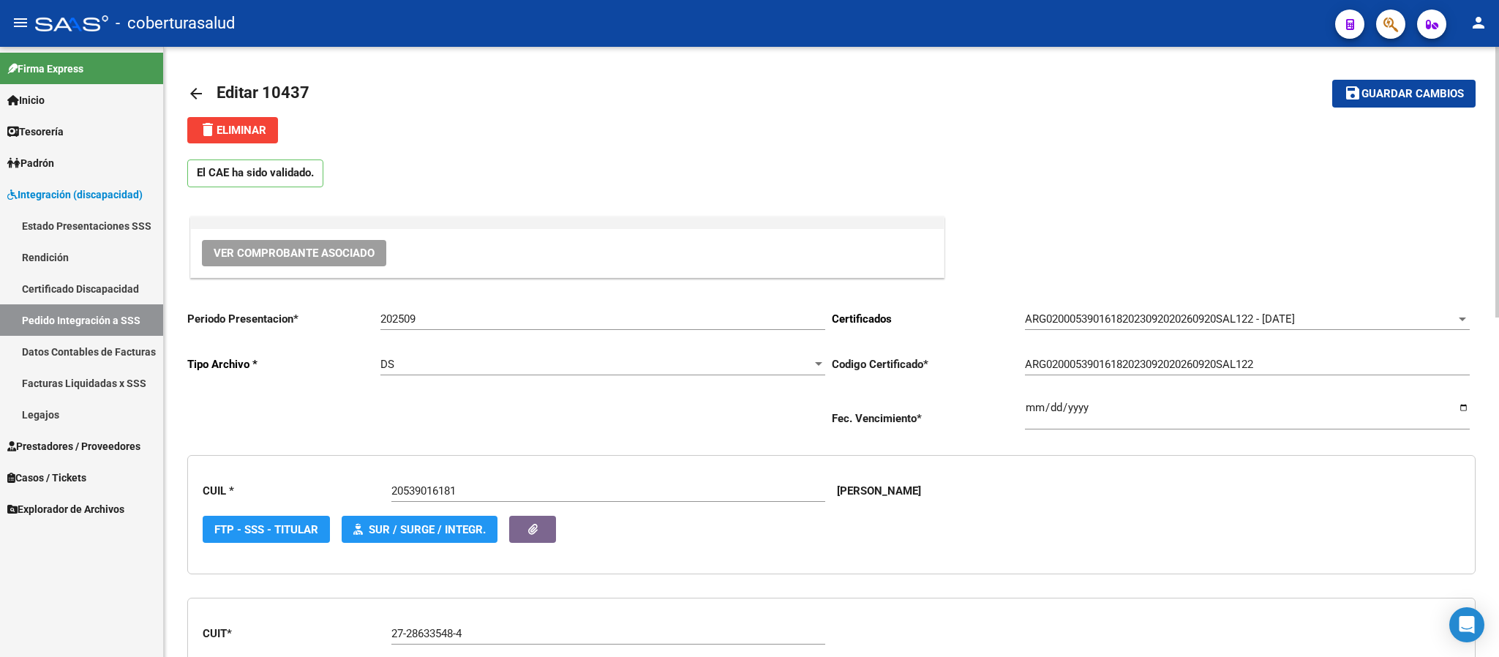
click at [195, 99] on mat-icon "arrow_back" at bounding box center [196, 94] width 18 height 18
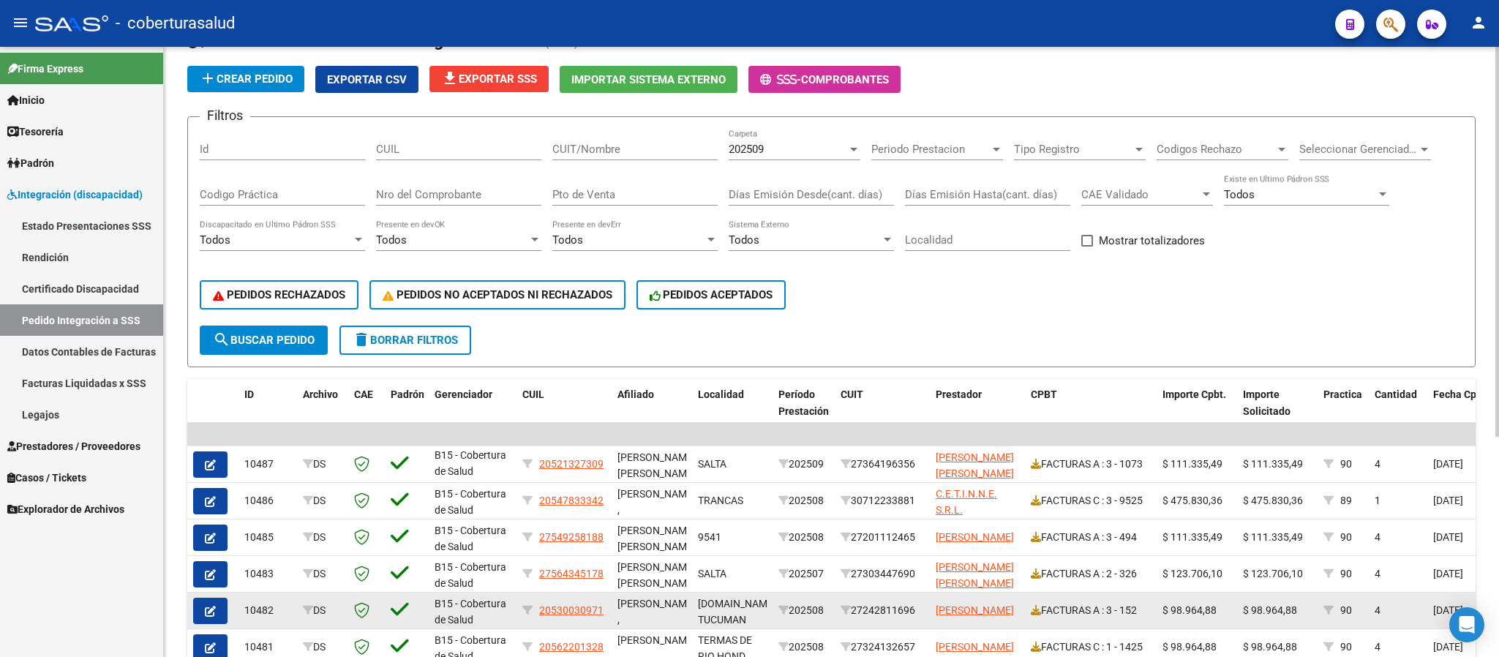
scroll to position [110, 0]
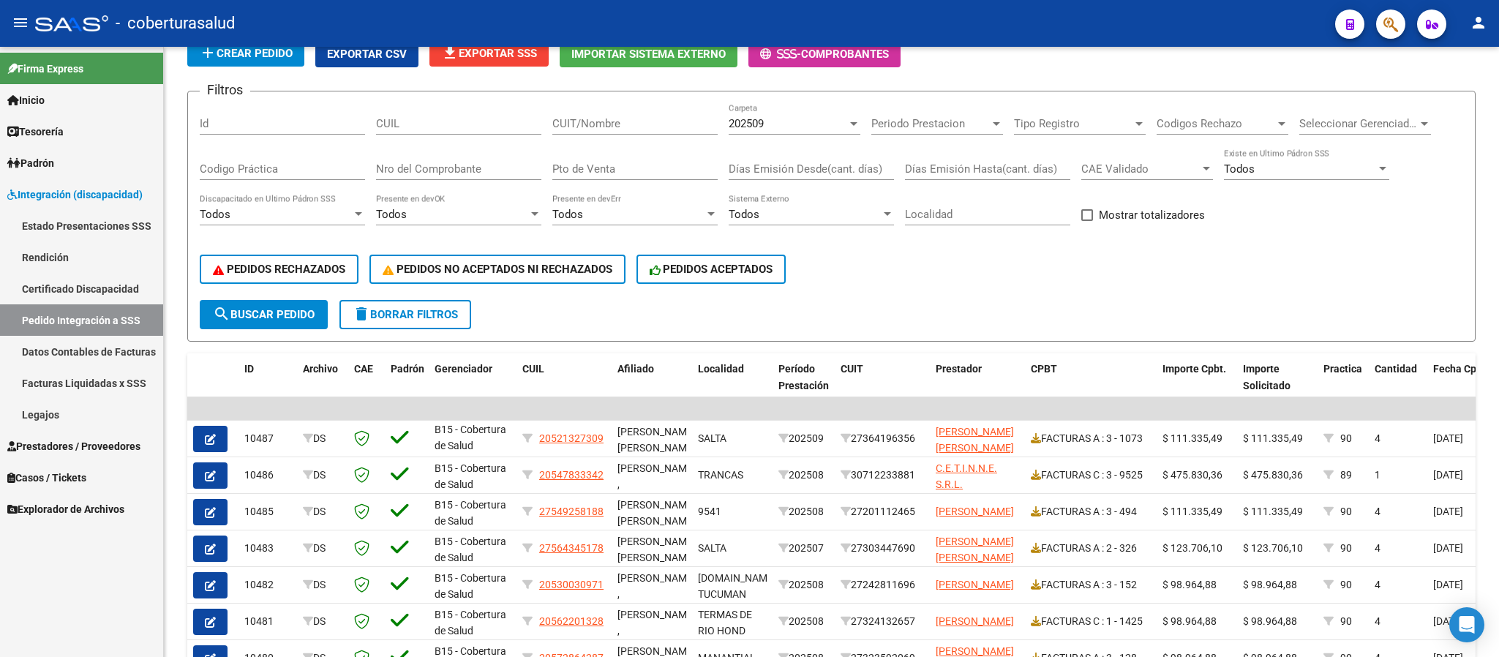
click at [90, 440] on span "Prestadores / Proveedores" at bounding box center [73, 446] width 133 height 16
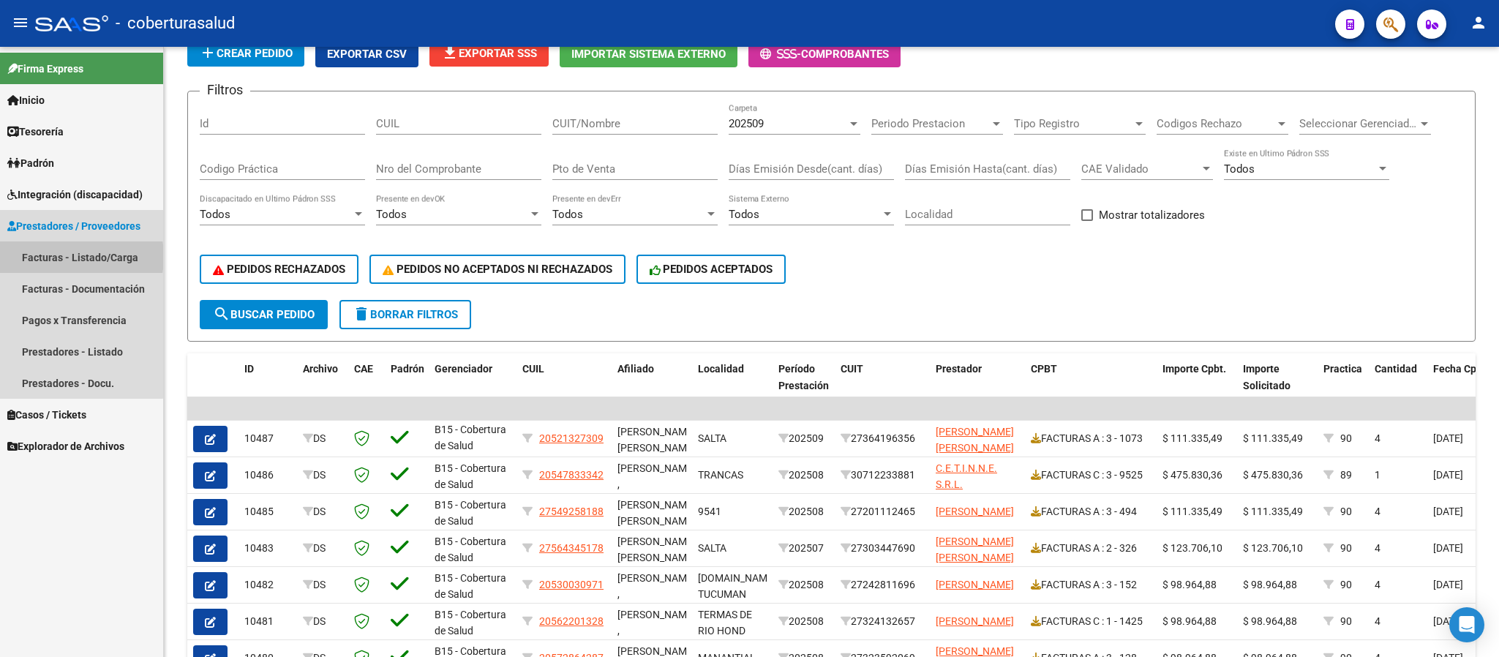
click at [56, 257] on link "Facturas - Listado/Carga" at bounding box center [81, 256] width 163 height 31
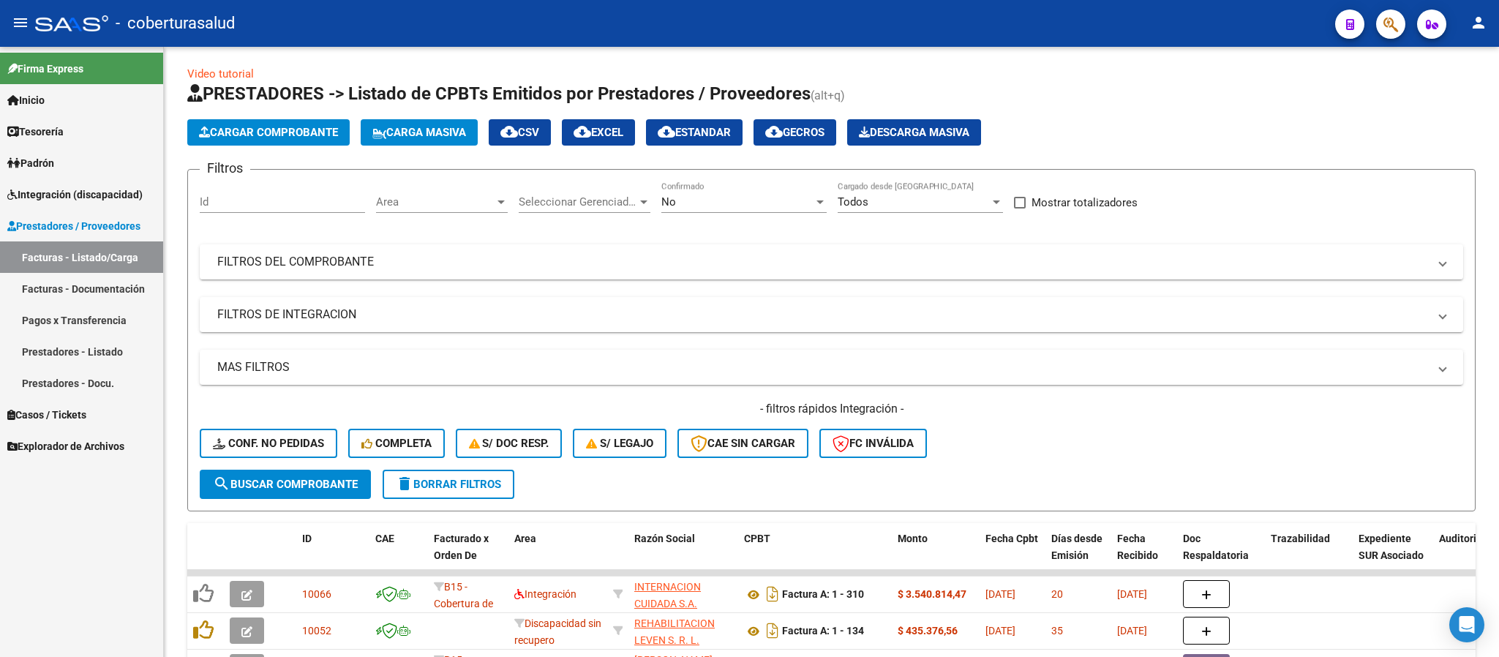
scroll to position [110, 0]
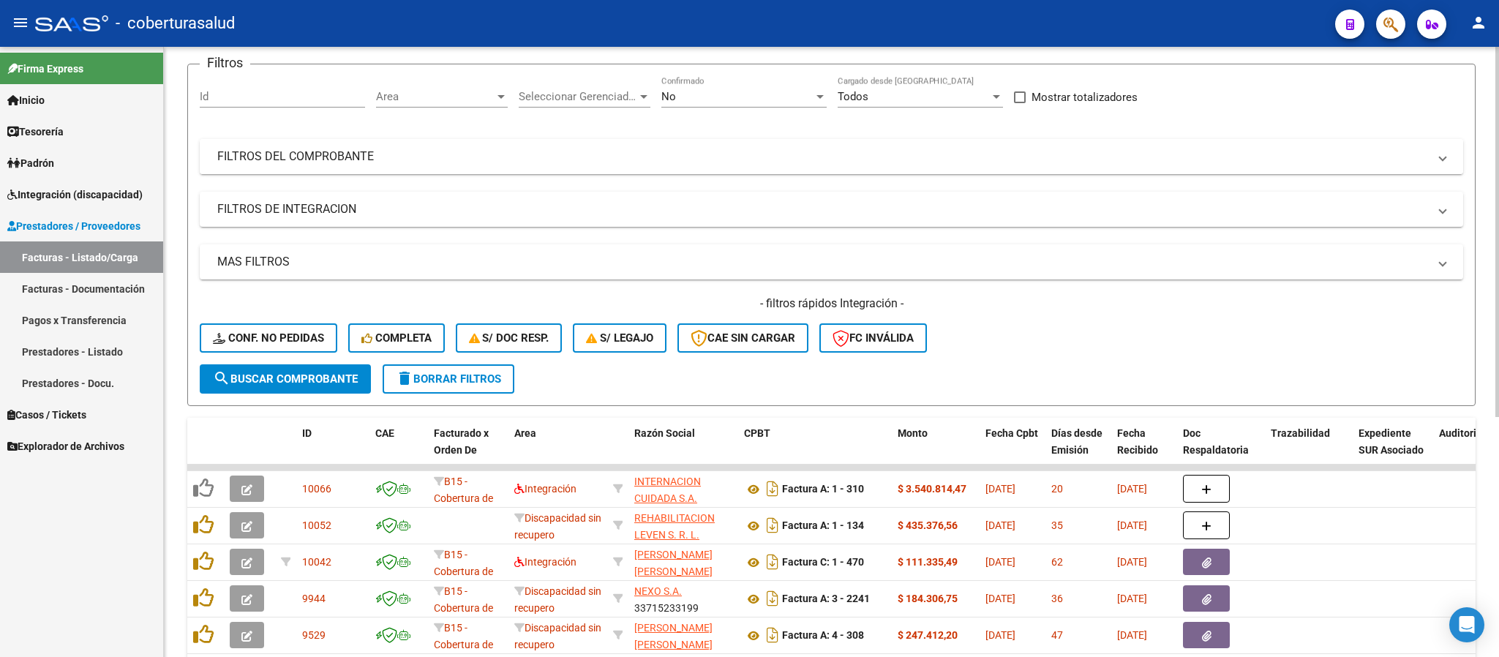
click at [944, 160] on mat-panel-title "FILTROS DEL COMPROBANTE" at bounding box center [822, 157] width 1211 height 16
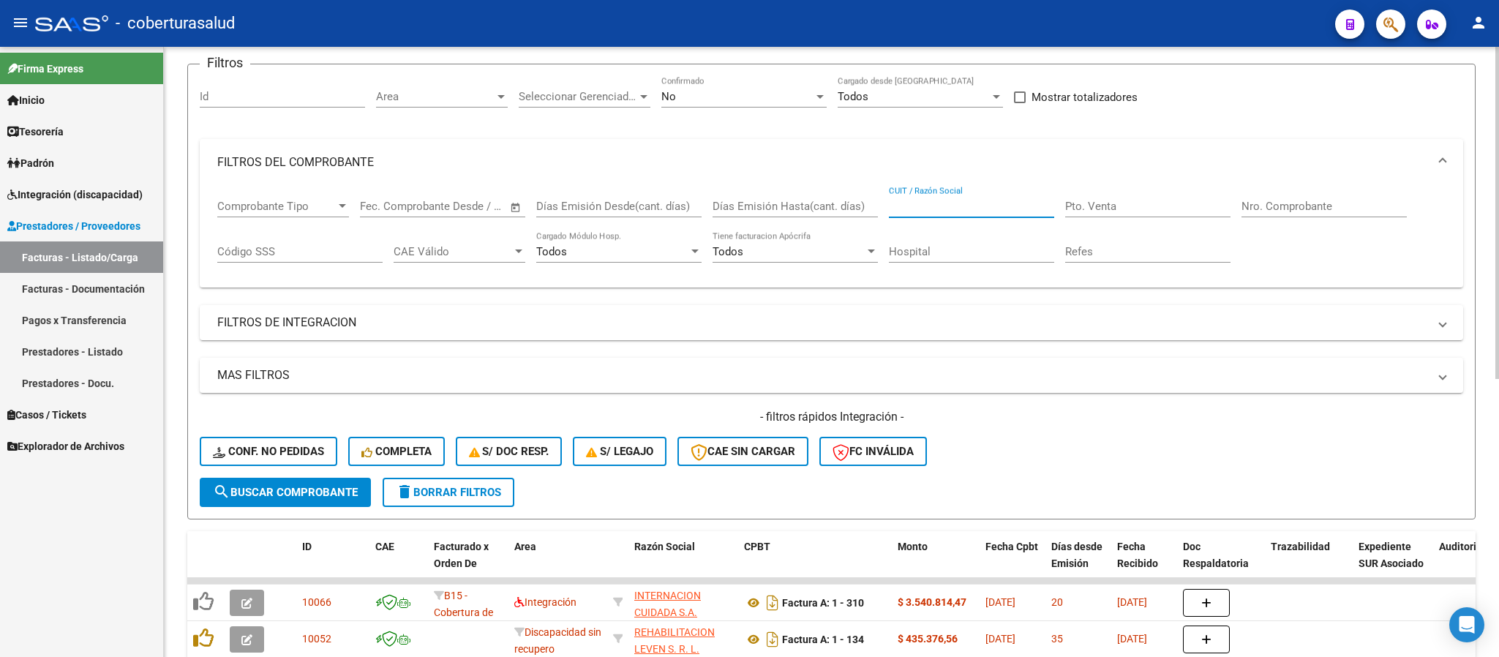
click at [1010, 203] on input "CUIT / Razón Social" at bounding box center [971, 206] width 165 height 13
paste input "27286335484"
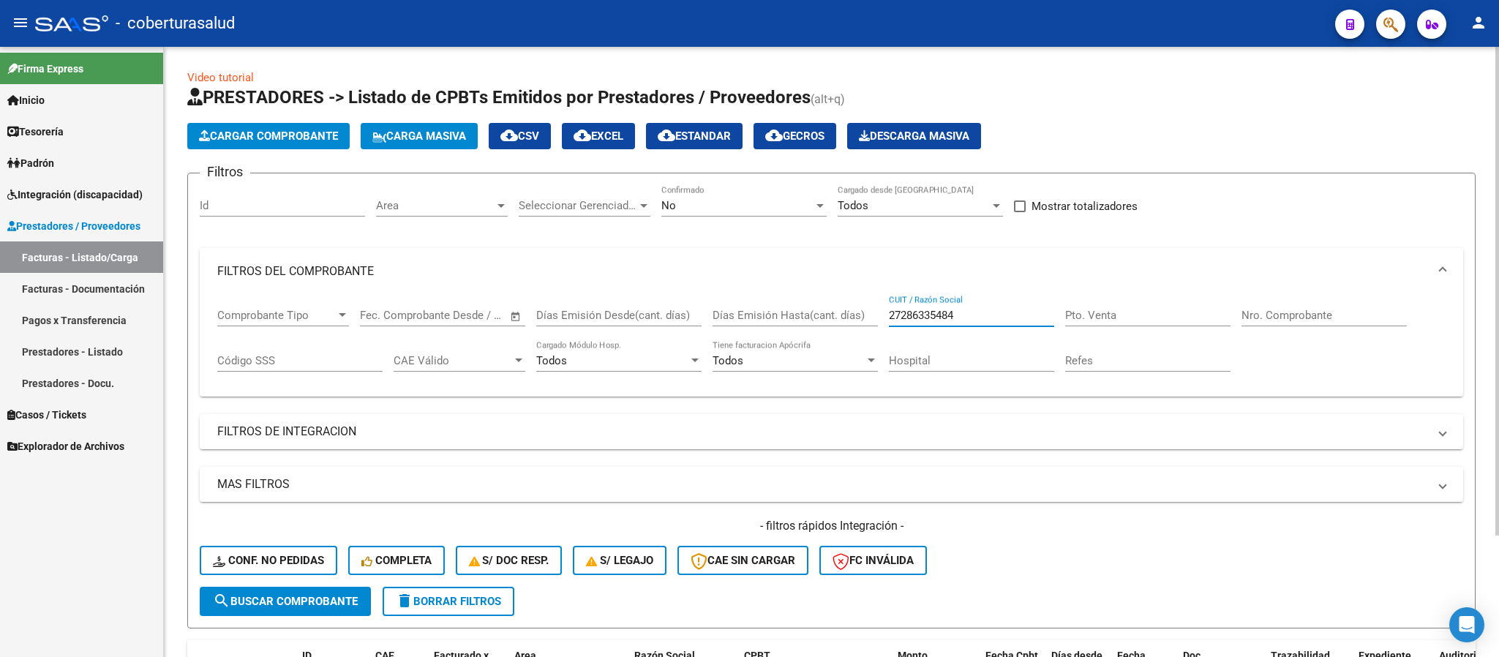
scroll to position [0, 0]
type input "27286335484"
click at [747, 200] on div "No" at bounding box center [737, 206] width 152 height 13
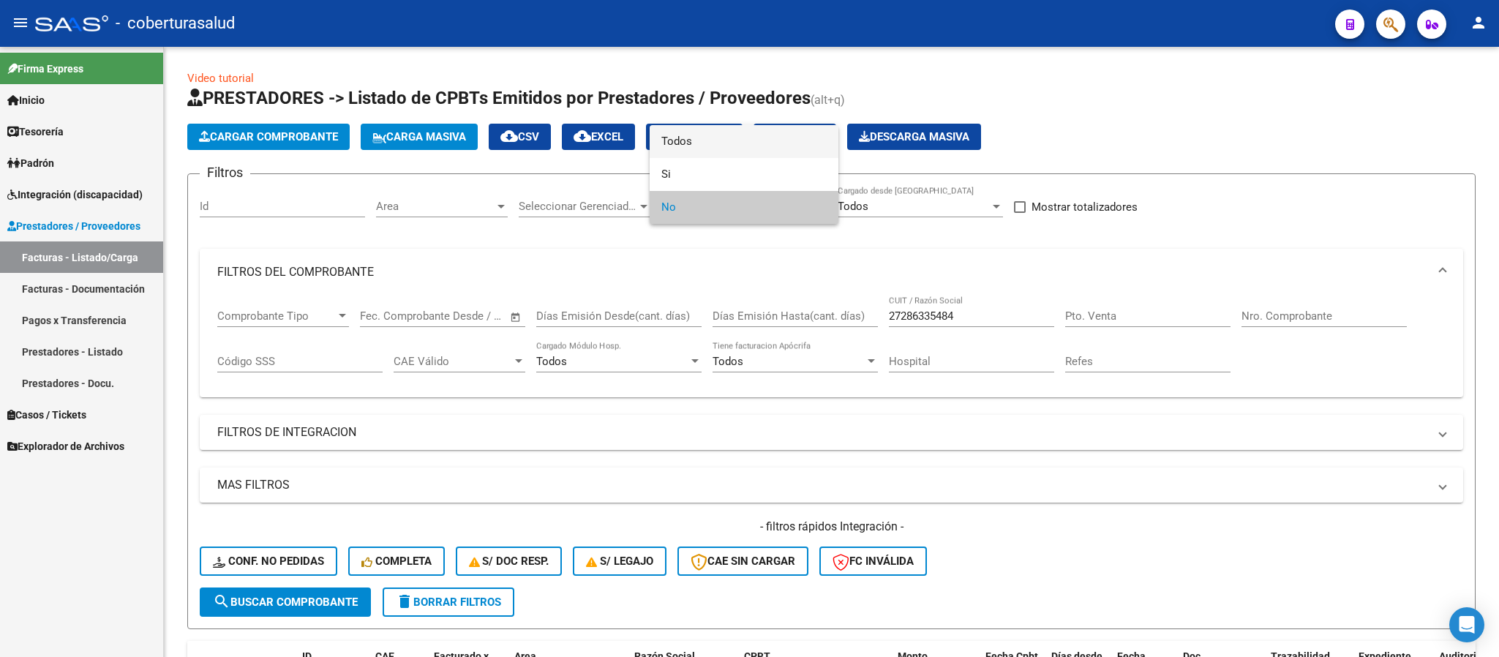
click at [699, 146] on span "Todos" at bounding box center [743, 141] width 165 height 33
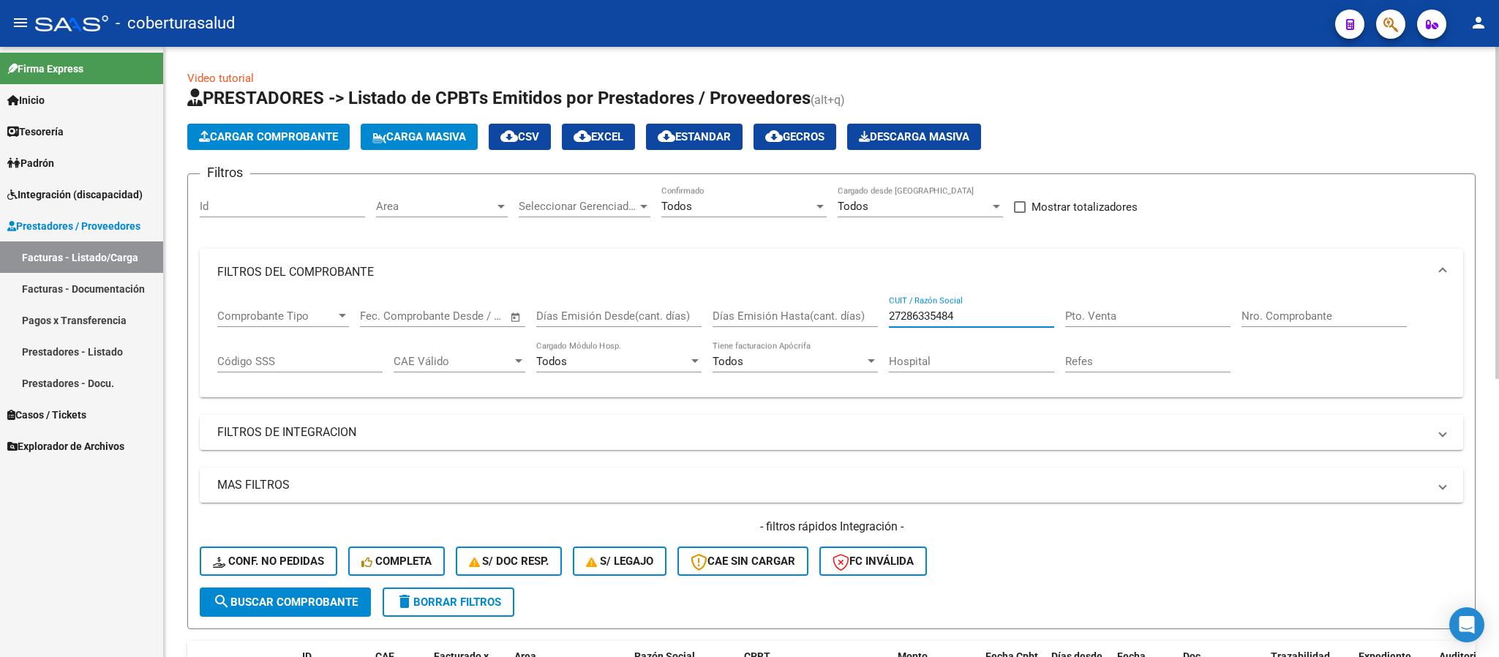
click at [994, 312] on input "27286335484" at bounding box center [971, 315] width 165 height 13
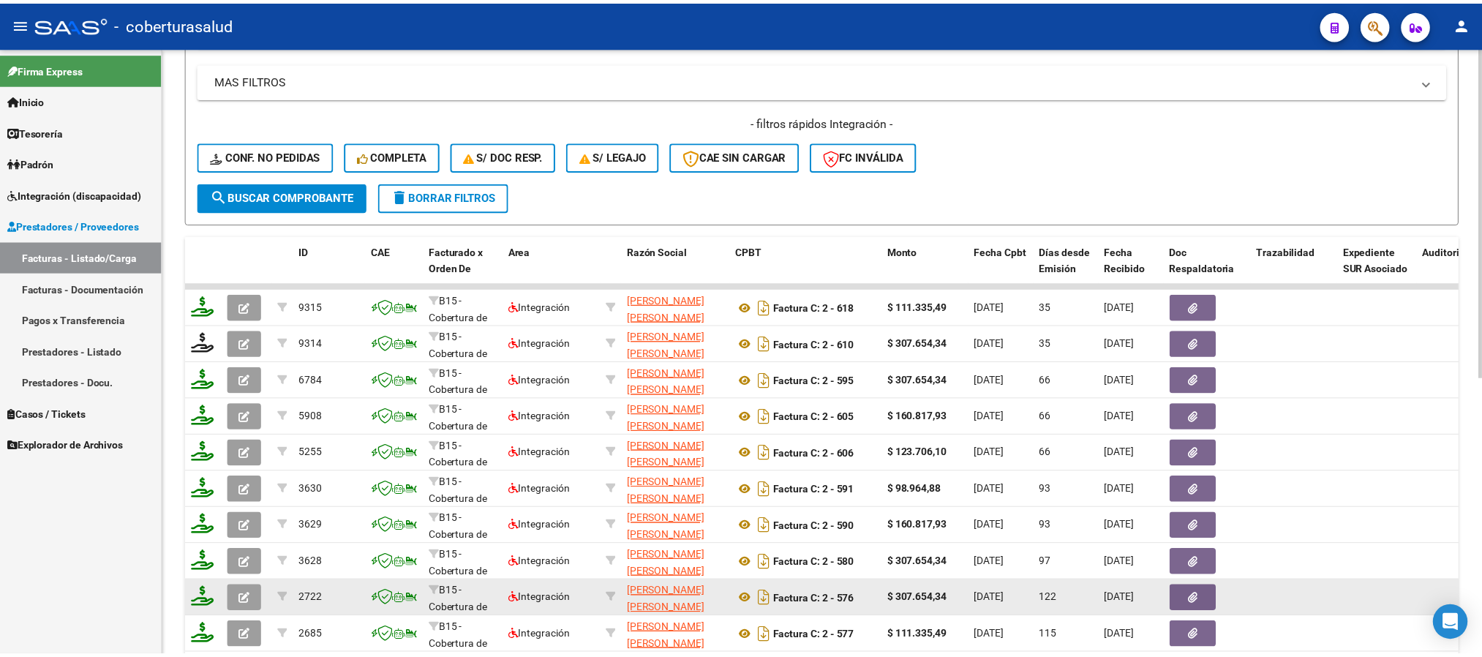
scroll to position [439, 0]
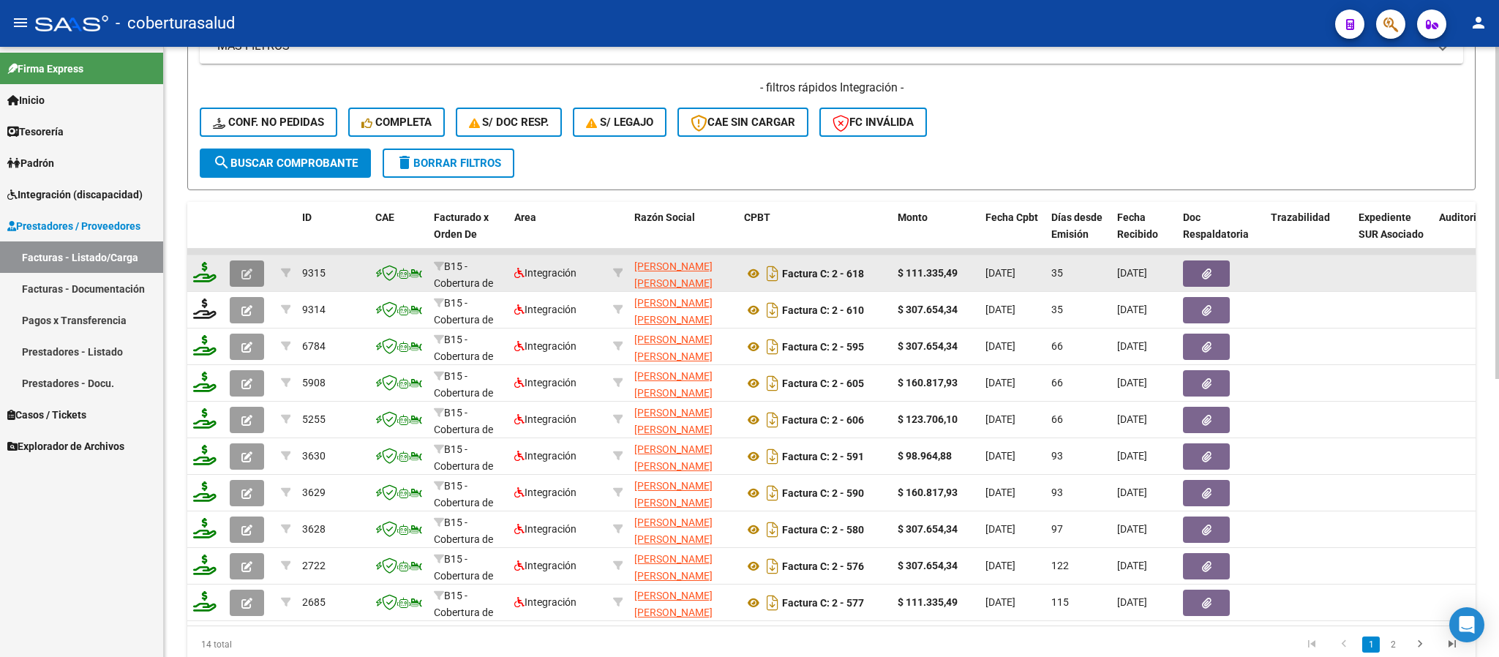
click at [255, 269] on button "button" at bounding box center [247, 273] width 34 height 26
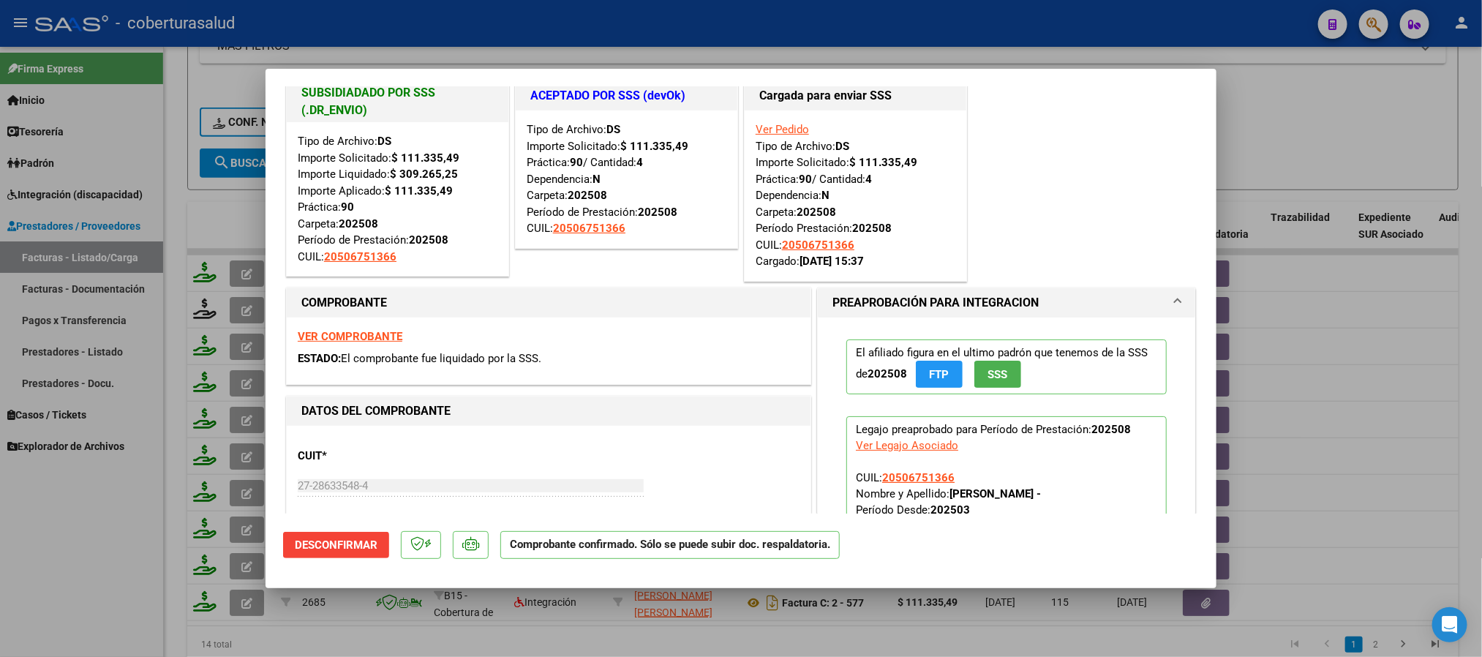
scroll to position [0, 0]
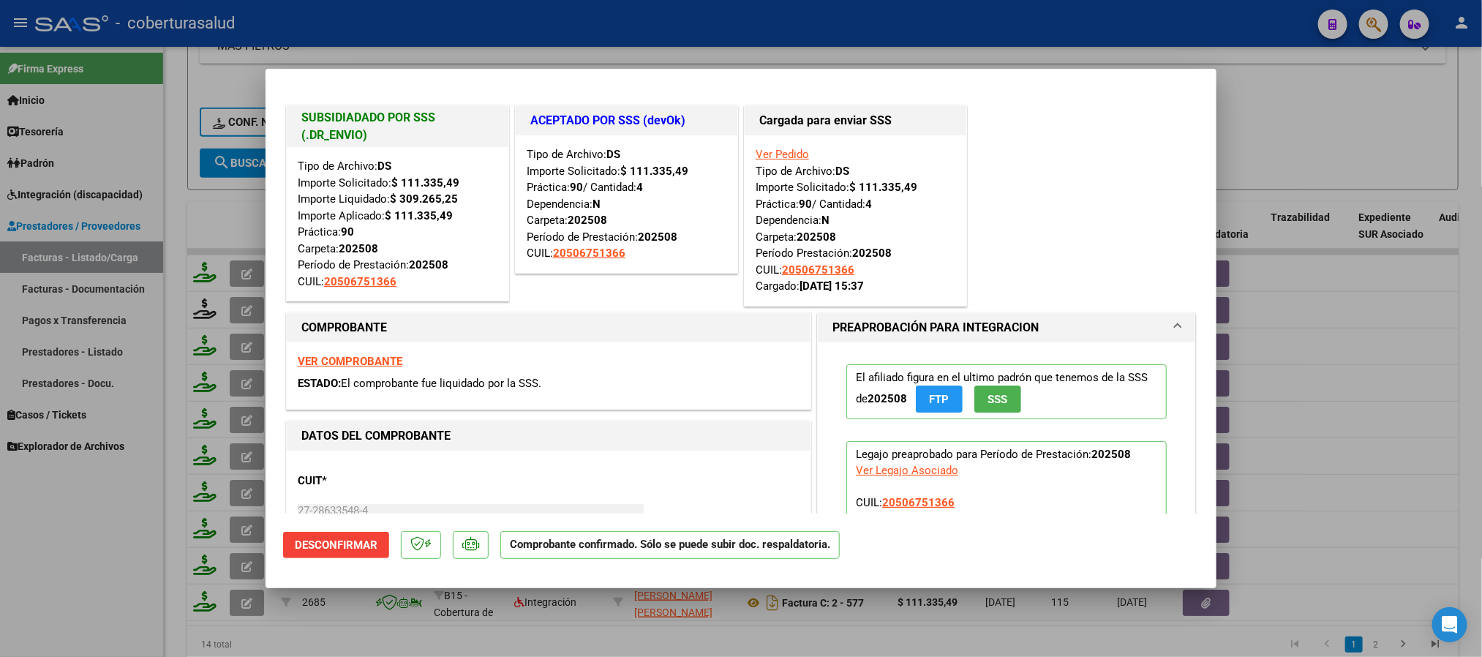
type input "$ 0,00"
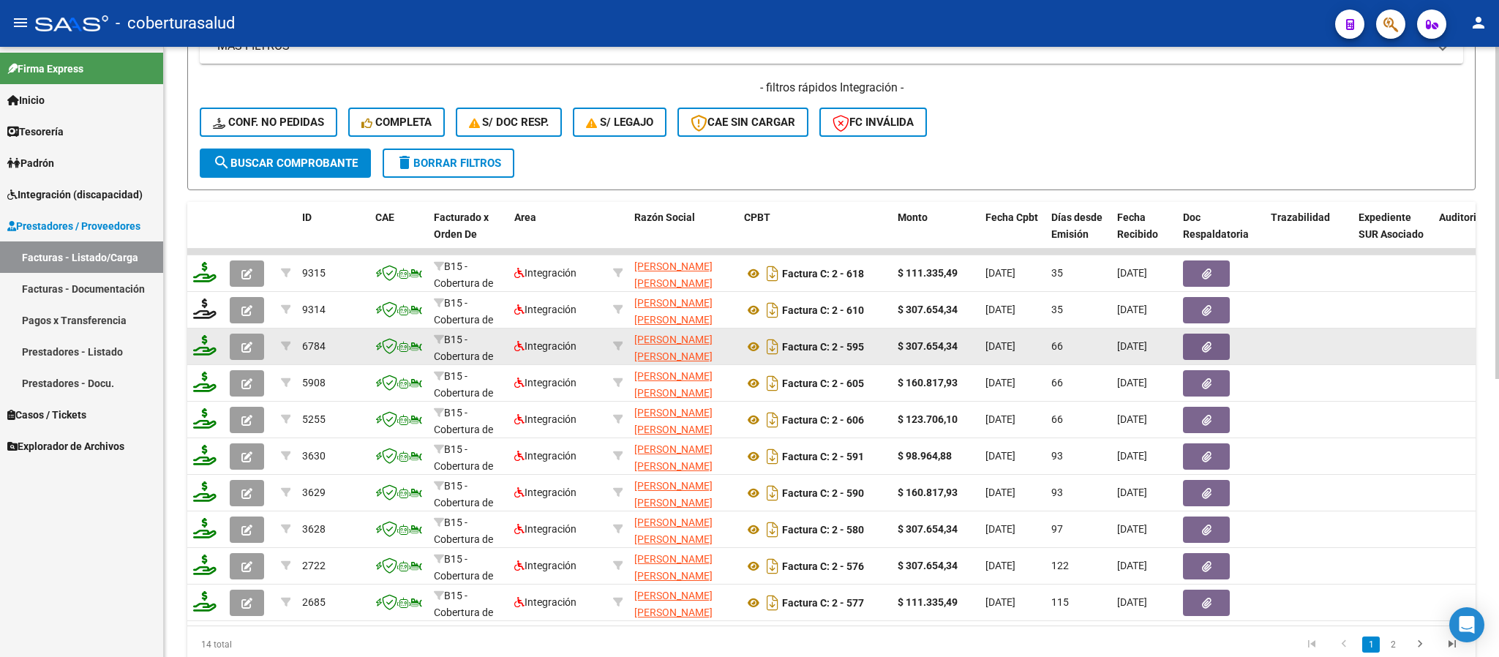
click at [250, 347] on icon "button" at bounding box center [246, 347] width 11 height 11
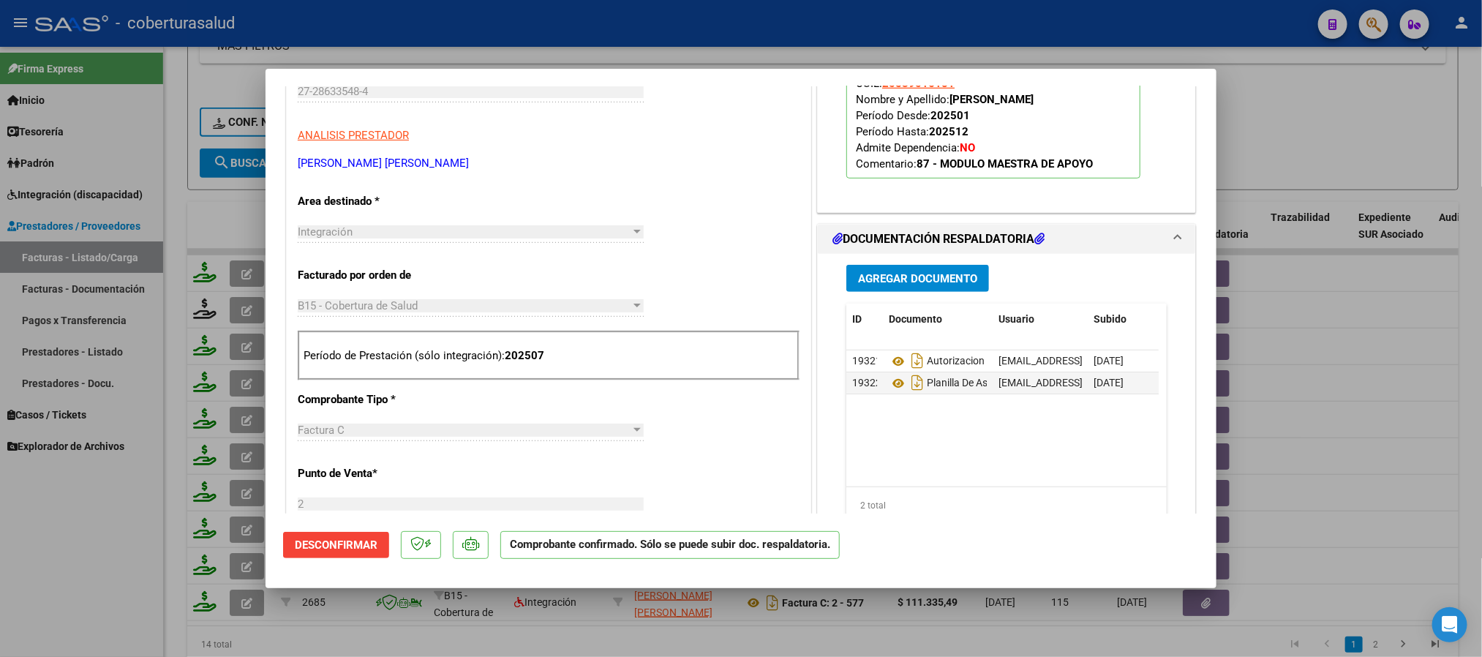
scroll to position [439, 0]
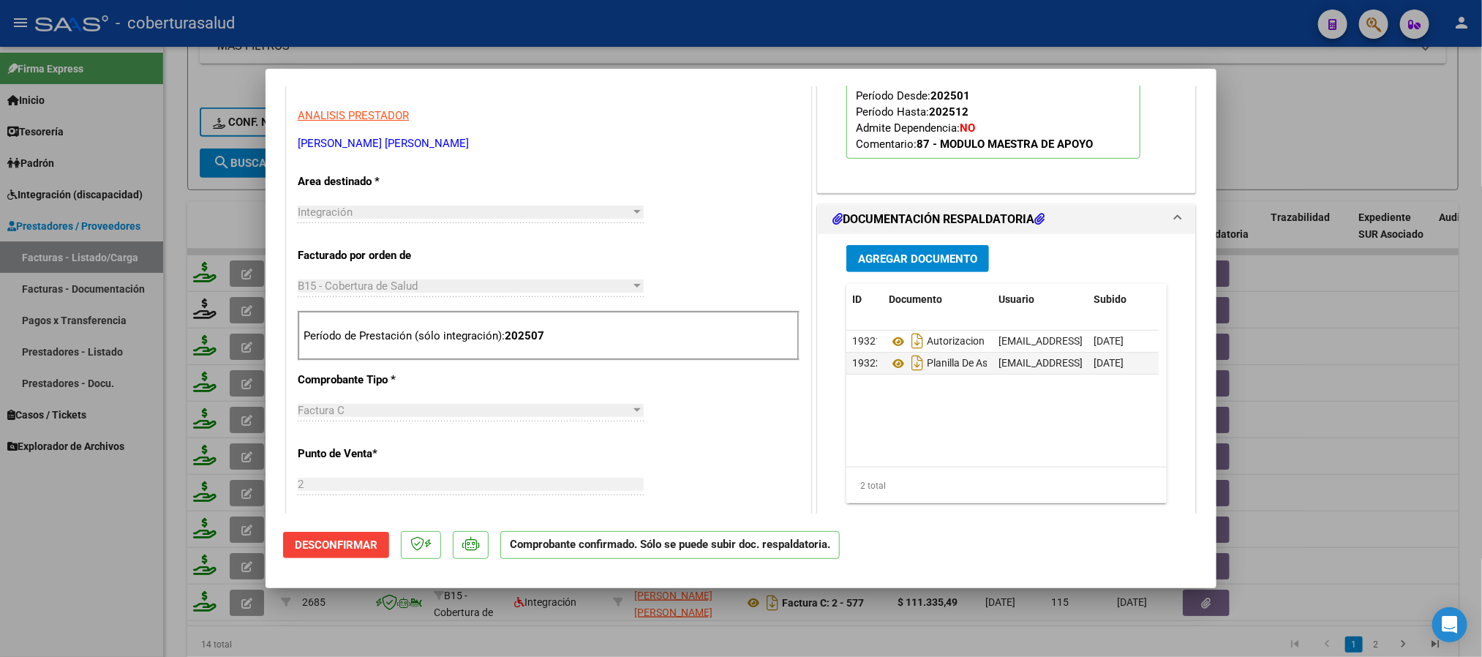
type input "$ 0,00"
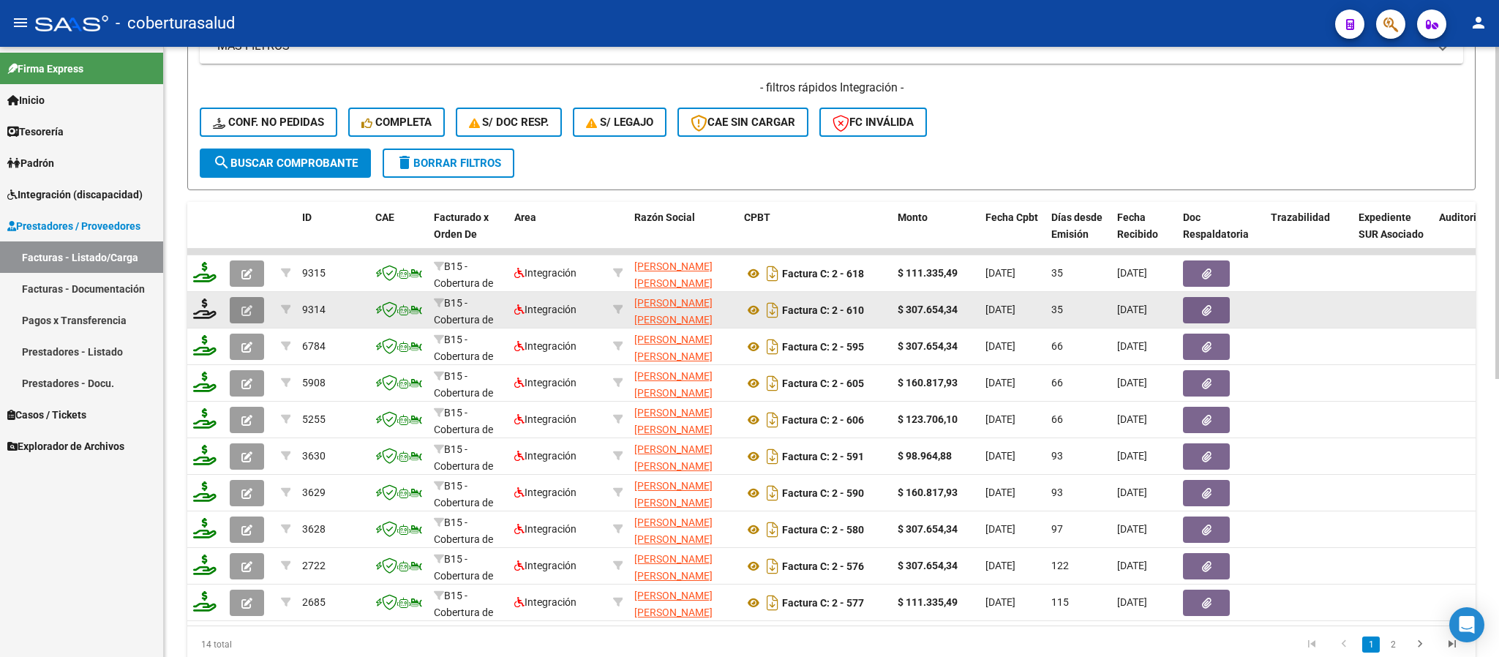
click at [248, 312] on icon "button" at bounding box center [246, 310] width 11 height 11
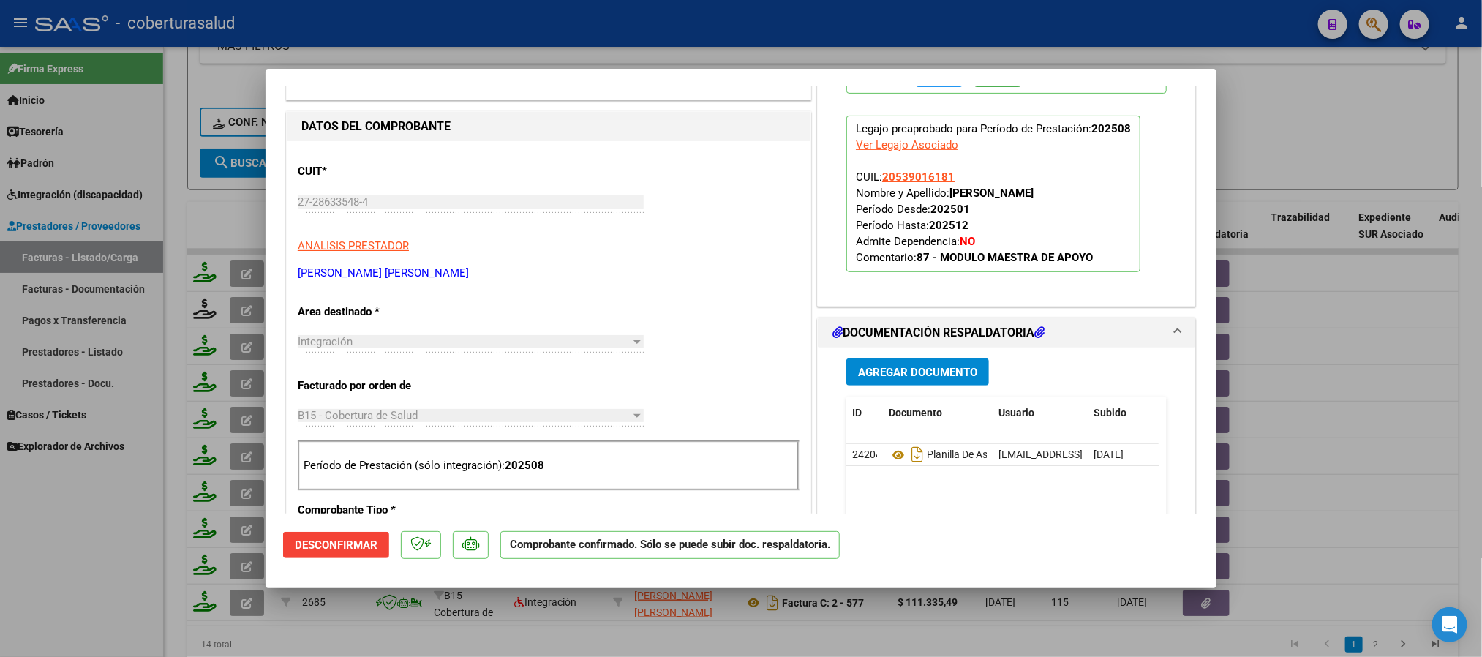
scroll to position [439, 0]
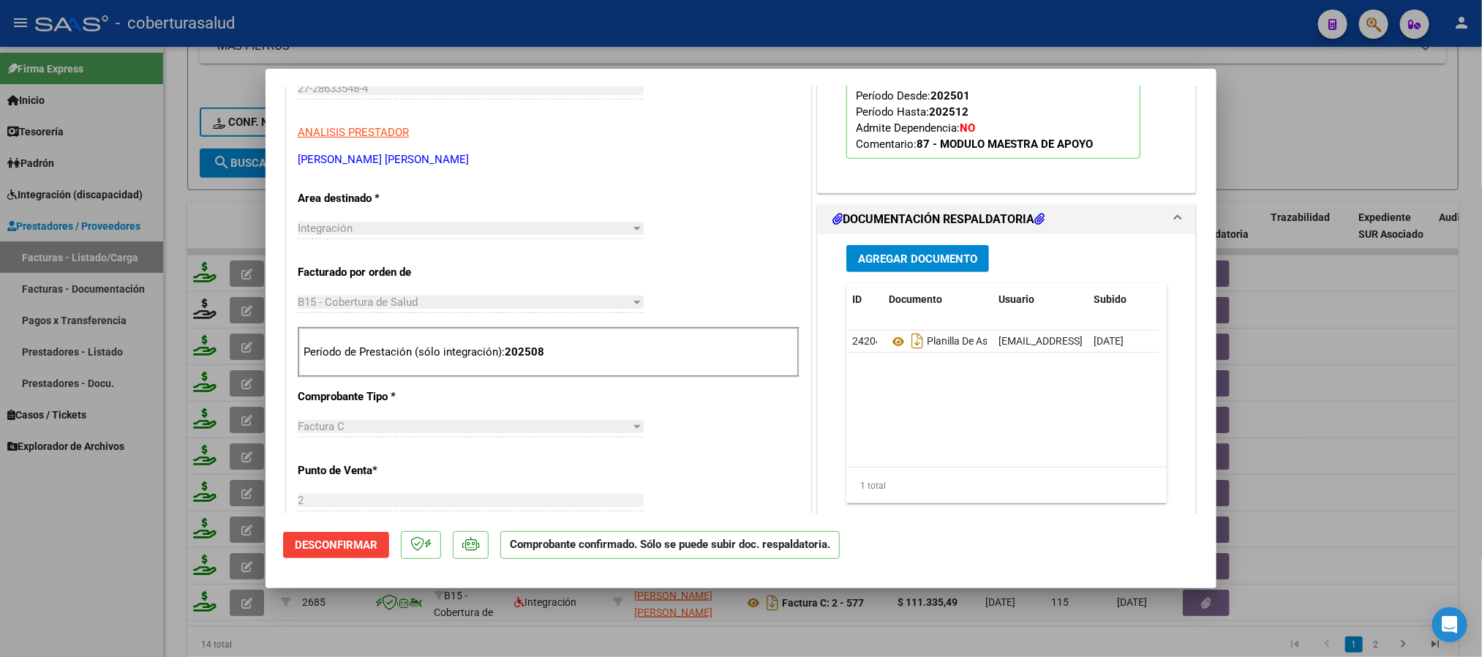
click at [1184, 184] on mat-dialog-content "Cargada para enviar SSS Ver Pedido Tipo de Archivo: DS Importe Solicitado: $ 30…" at bounding box center [741, 299] width 951 height 427
type input "$ 0,00"
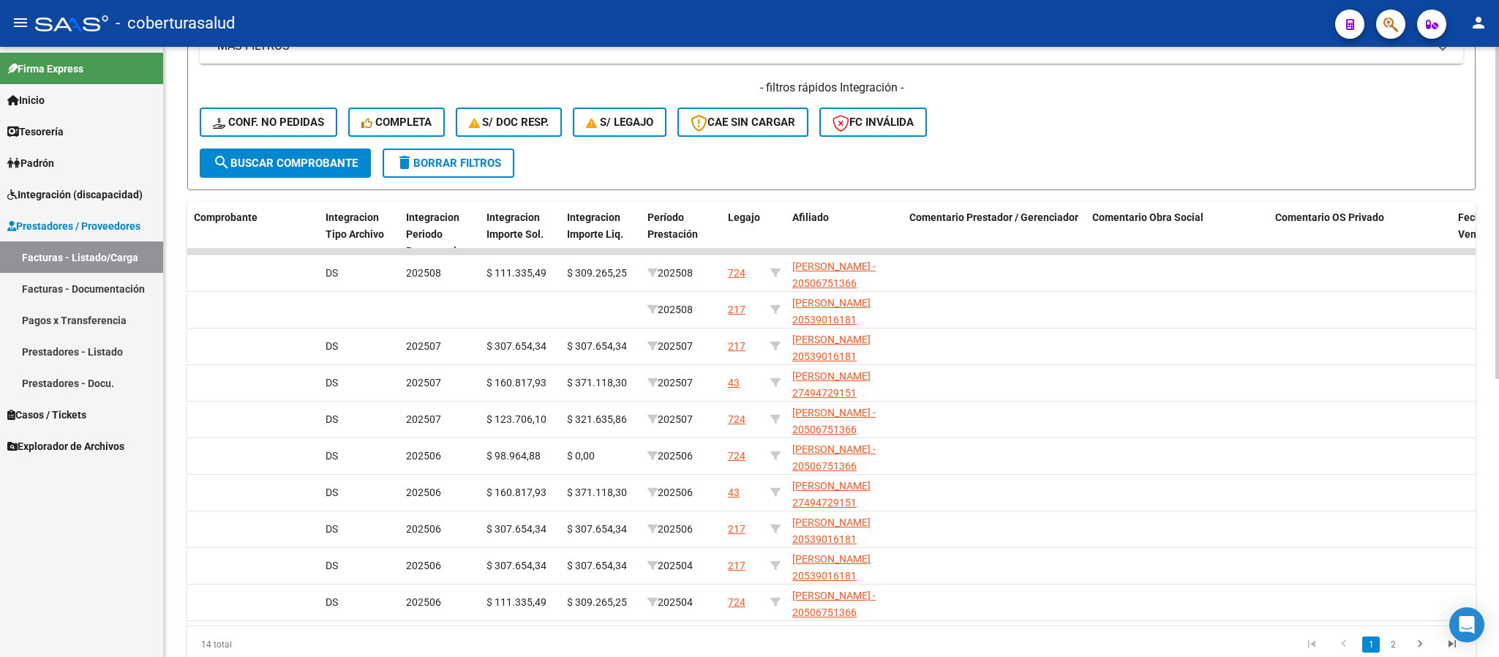
scroll to position [0, 1655]
